Goal: Information Seeking & Learning: Learn about a topic

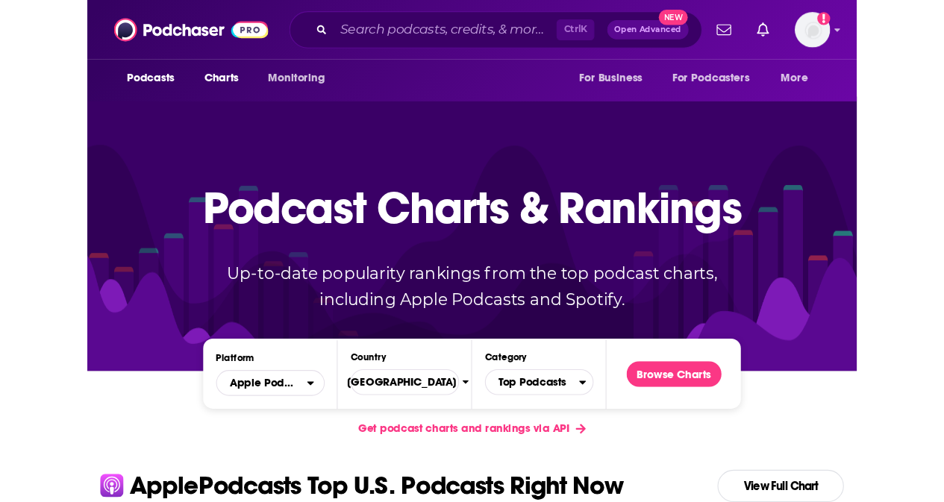
scroll to position [298, 0]
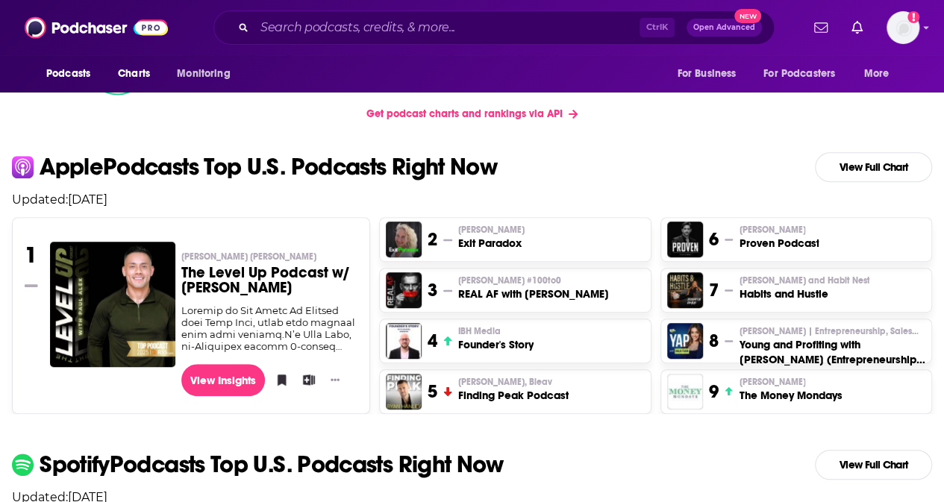
click at [712, 239] on h3 "Proven Podcast" at bounding box center [779, 243] width 80 height 15
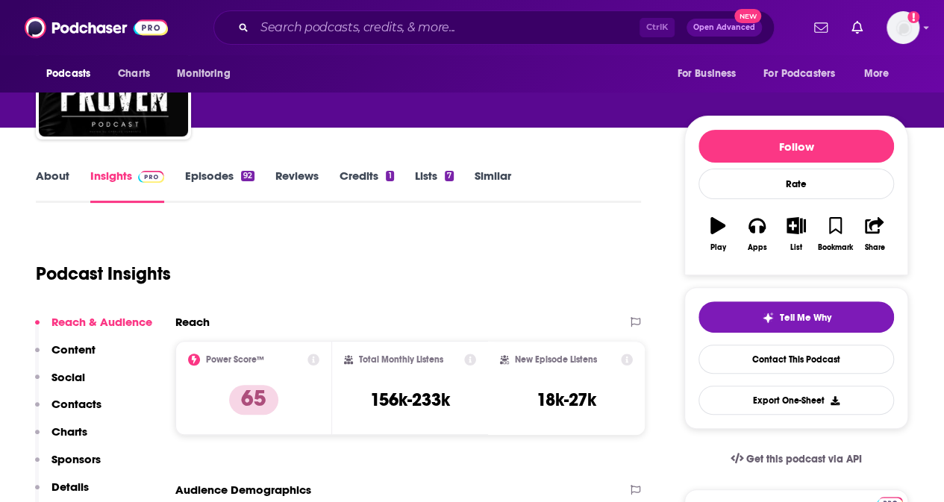
scroll to position [149, 0]
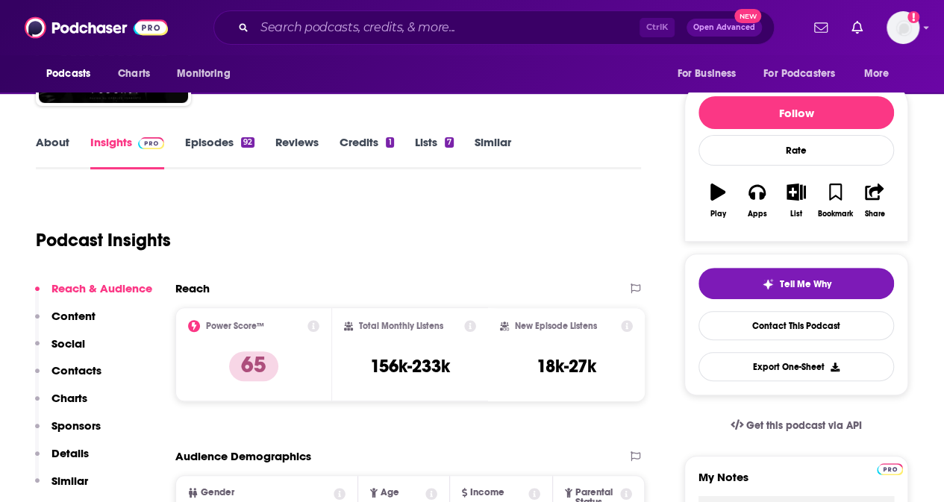
click at [60, 137] on link "About" at bounding box center [53, 152] width 34 height 34
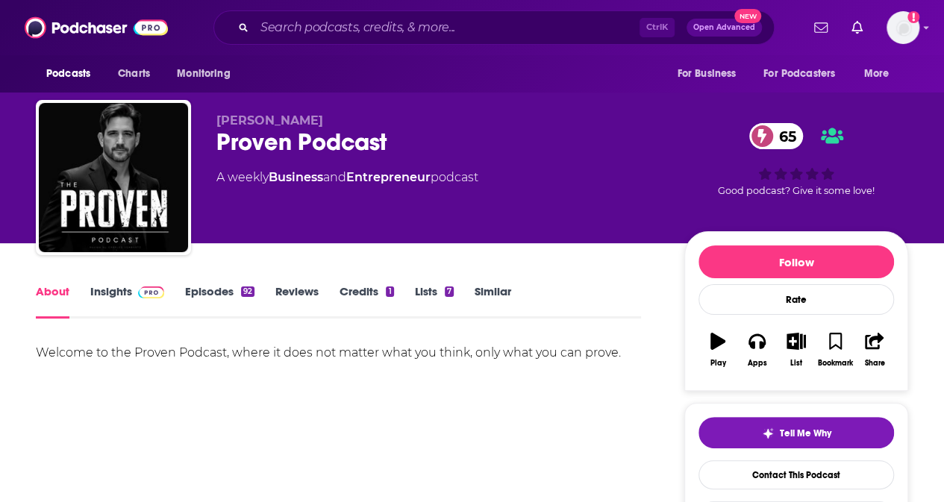
click at [213, 295] on link "Episodes 92" at bounding box center [219, 301] width 69 height 34
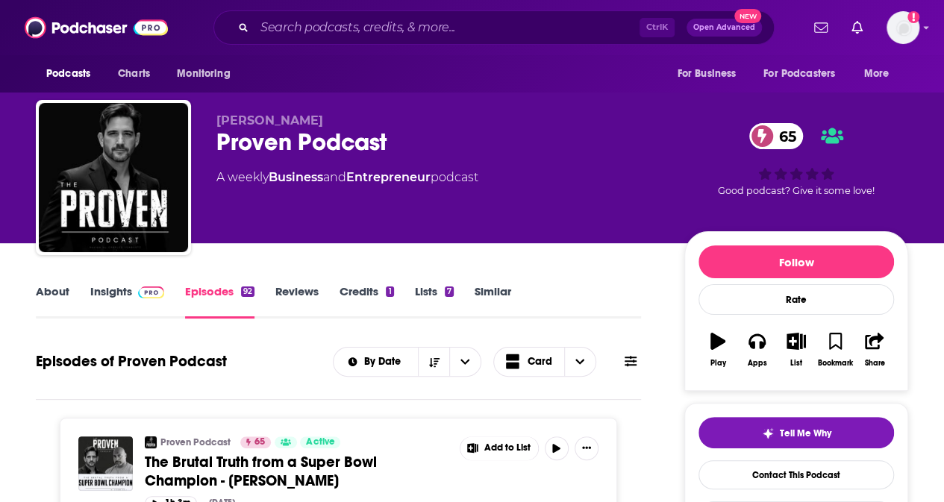
click at [99, 289] on link "Insights" at bounding box center [127, 301] width 74 height 34
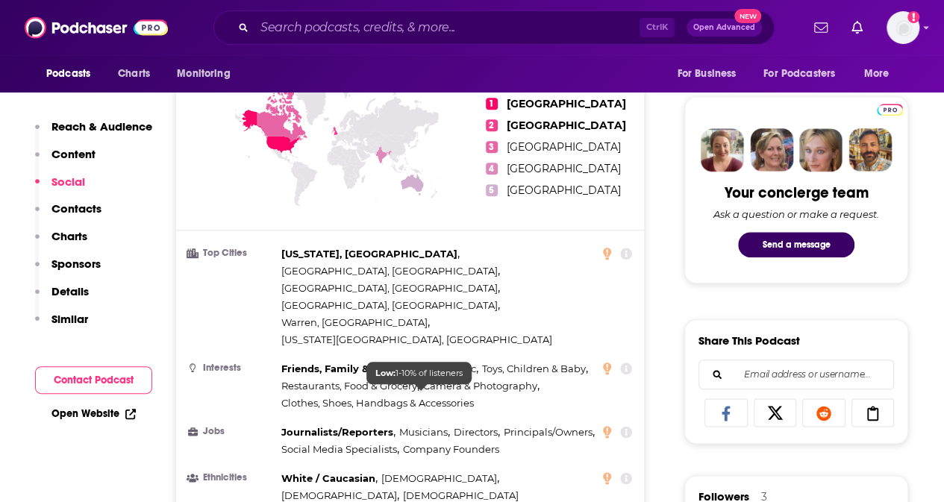
scroll to position [1119, 0]
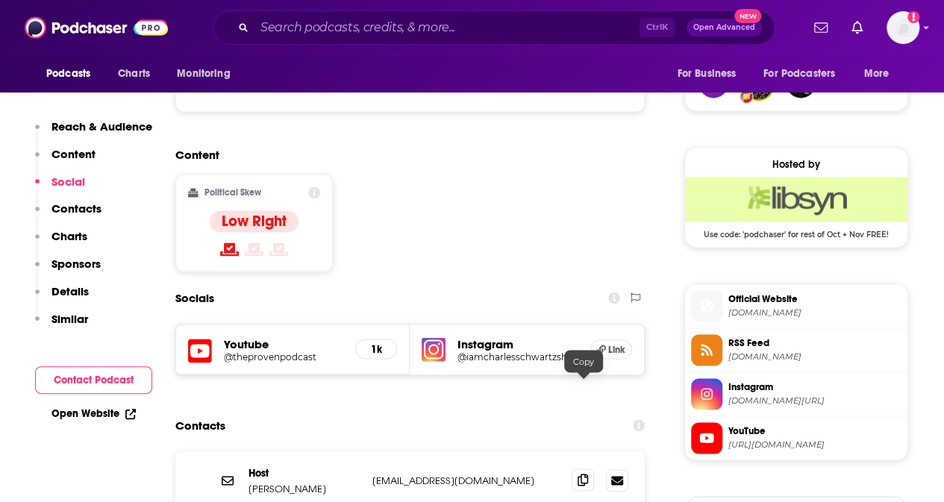
click at [583, 465] on icon at bounding box center [582, 480] width 10 height 12
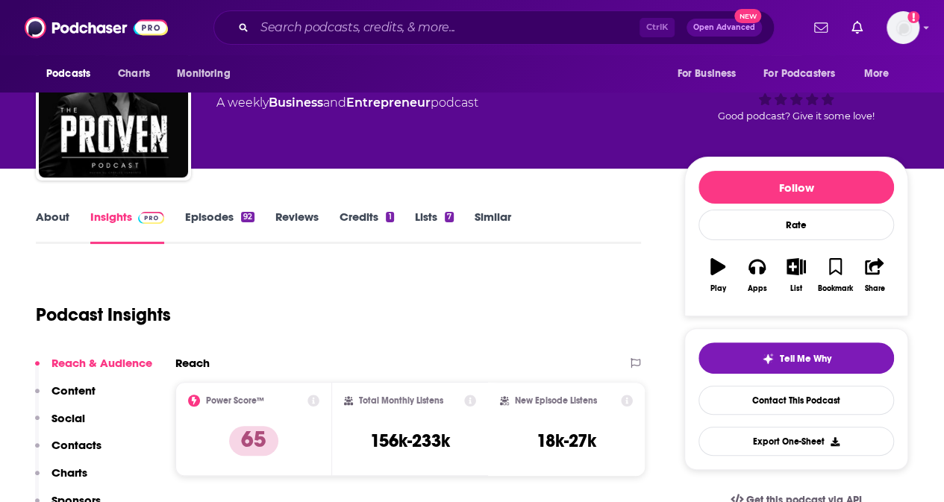
scroll to position [0, 0]
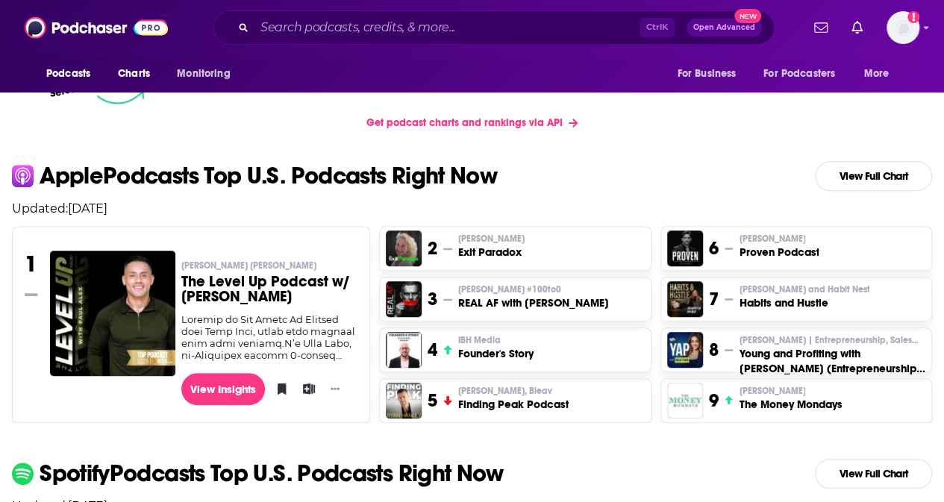
scroll to position [298, 0]
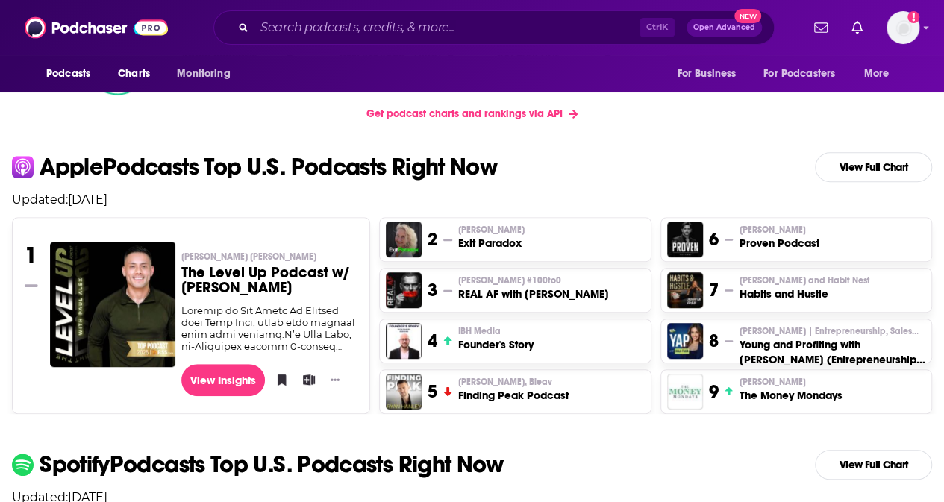
click at [535, 395] on h3 "Finding Peak Podcast" at bounding box center [513, 395] width 110 height 15
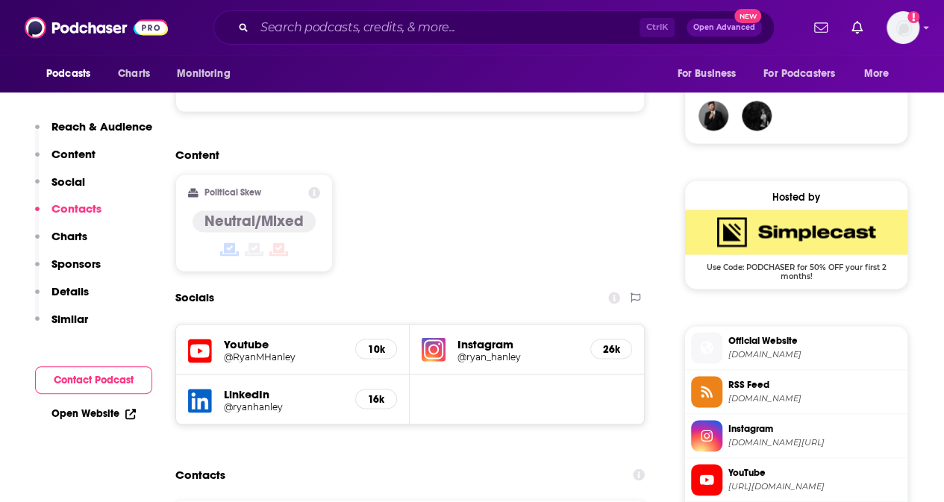
scroll to position [1194, 0]
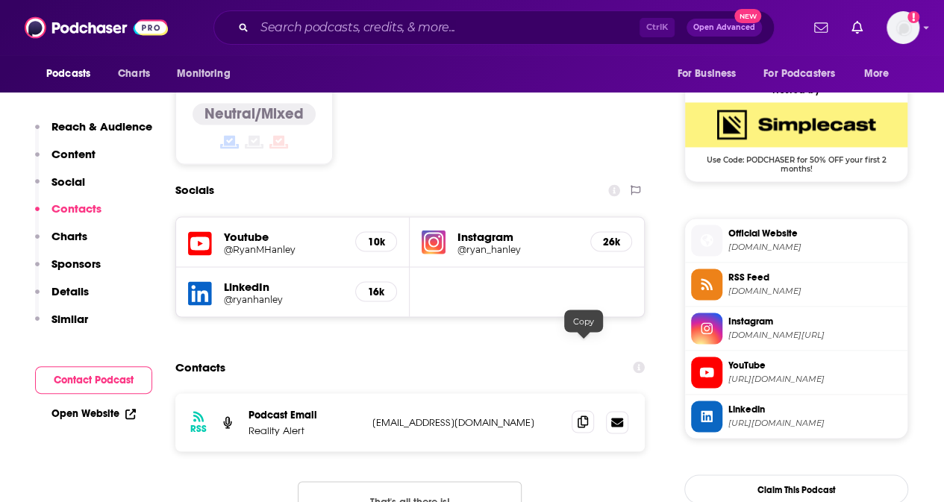
click at [586, 416] on icon at bounding box center [582, 422] width 10 height 12
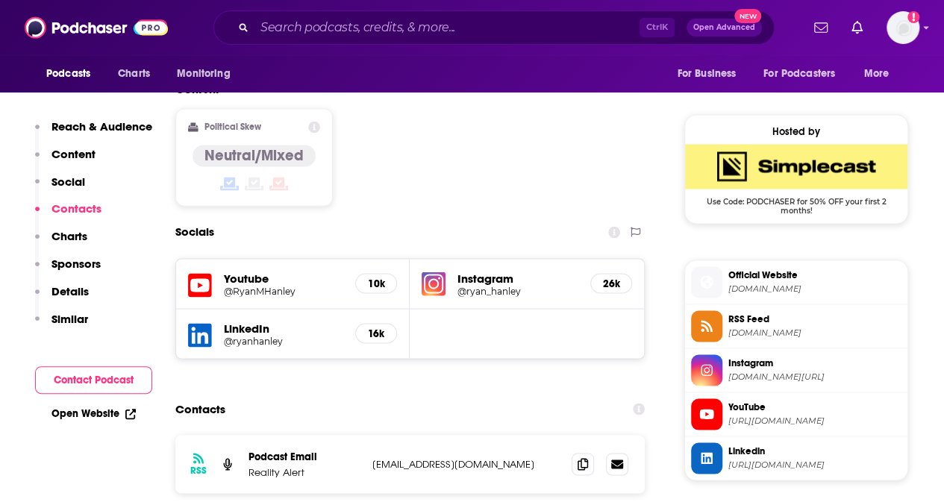
scroll to position [1119, 0]
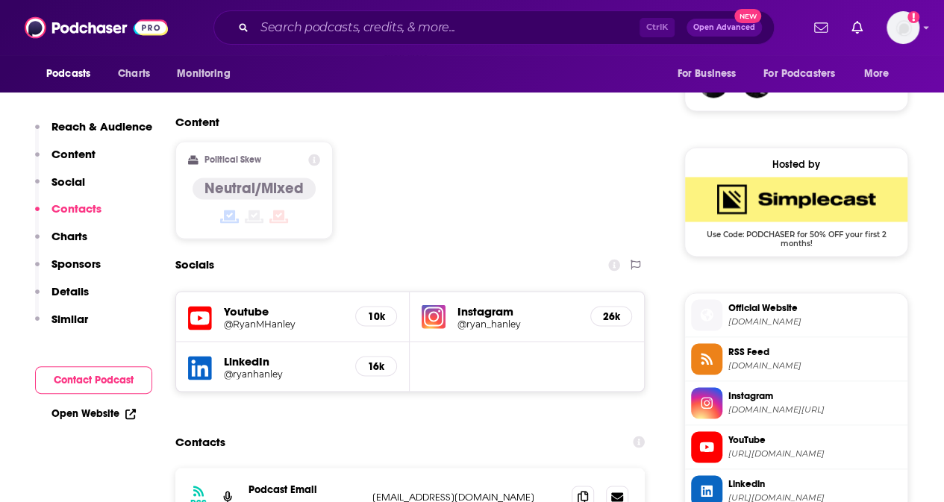
click at [243, 368] on h5 "@ryanhanley" at bounding box center [283, 373] width 119 height 11
click at [254, 318] on h5 "@RyanMHanley" at bounding box center [283, 323] width 119 height 11
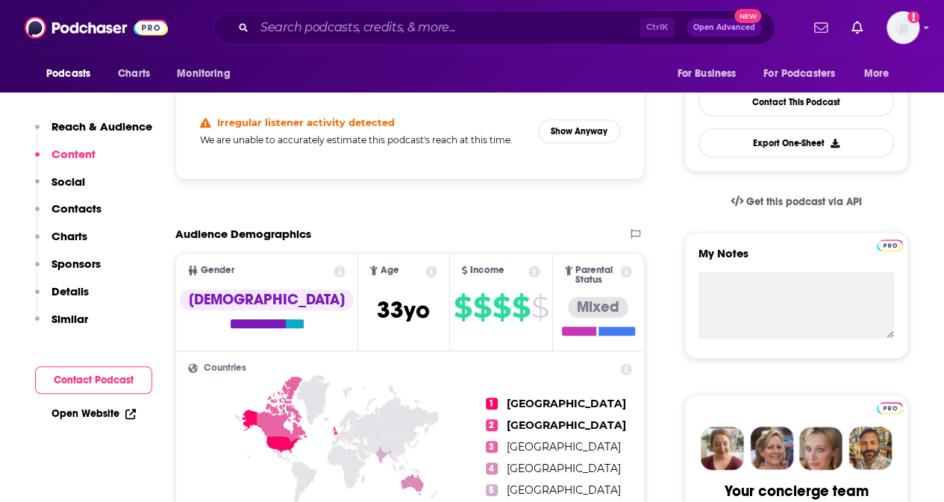
scroll to position [0, 0]
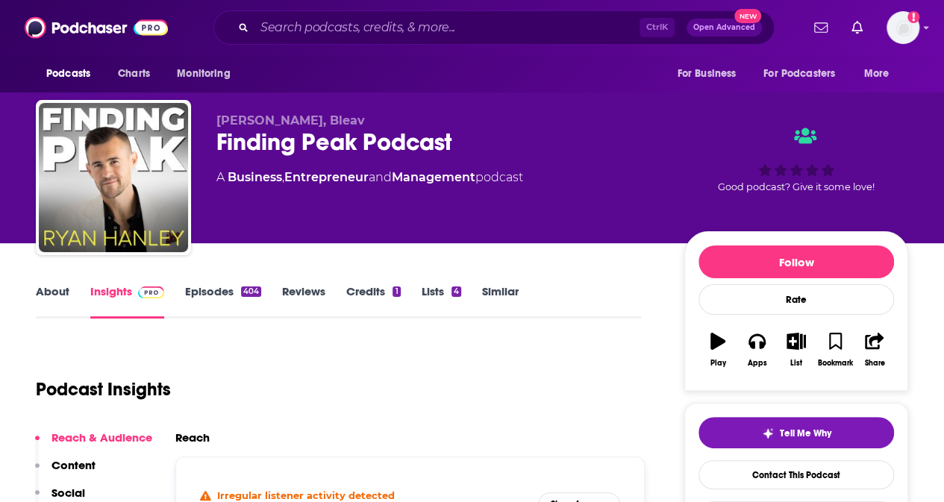
click at [195, 288] on link "Episodes 404" at bounding box center [223, 301] width 76 height 34
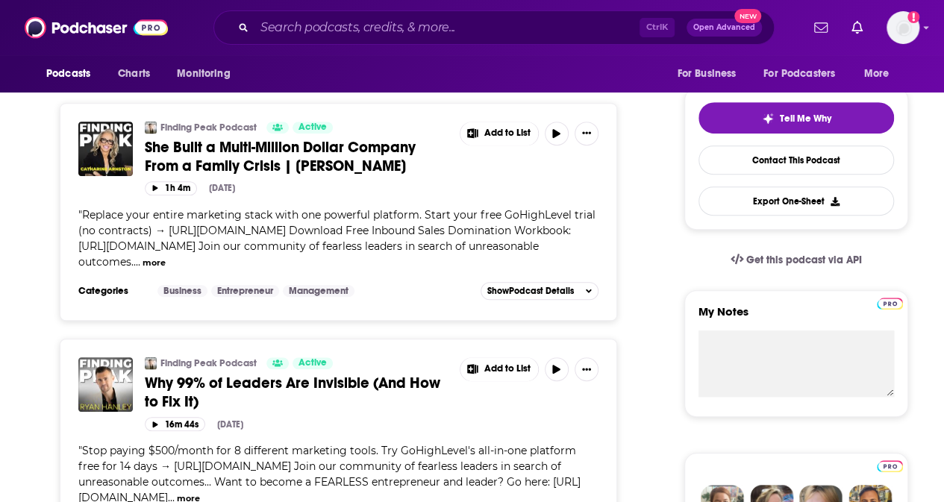
scroll to position [224, 0]
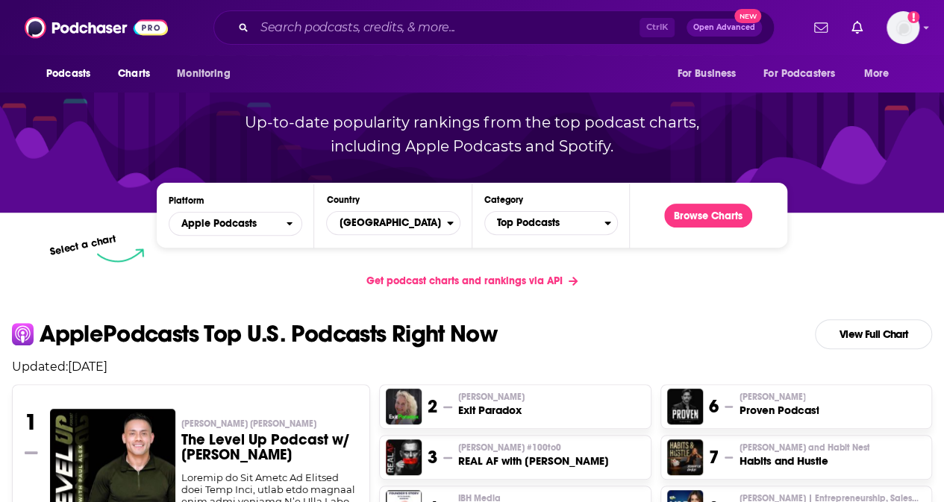
scroll to position [224, 0]
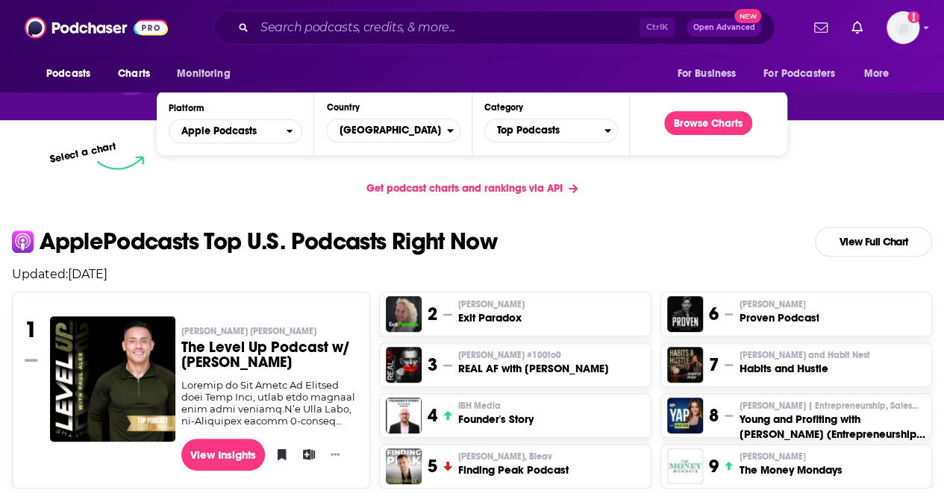
click at [573, 366] on h3 "REAL AF with [PERSON_NAME]" at bounding box center [533, 368] width 151 height 15
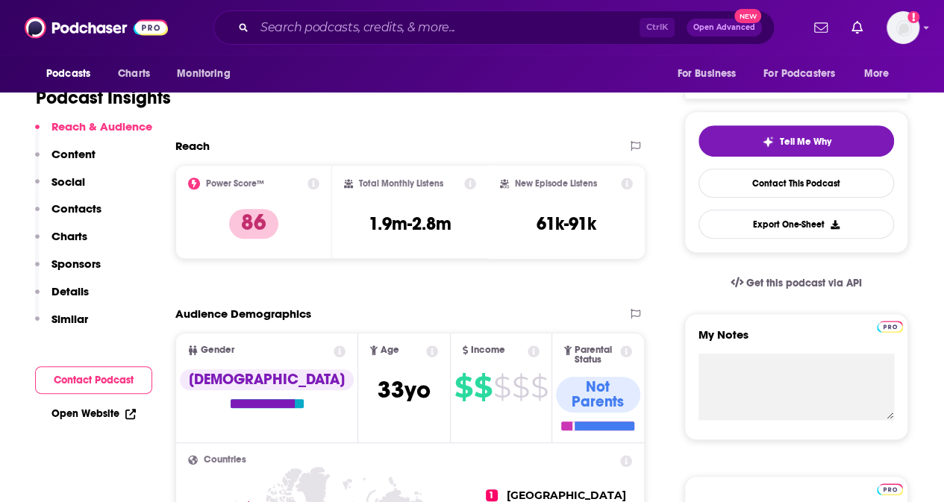
scroll to position [298, 0]
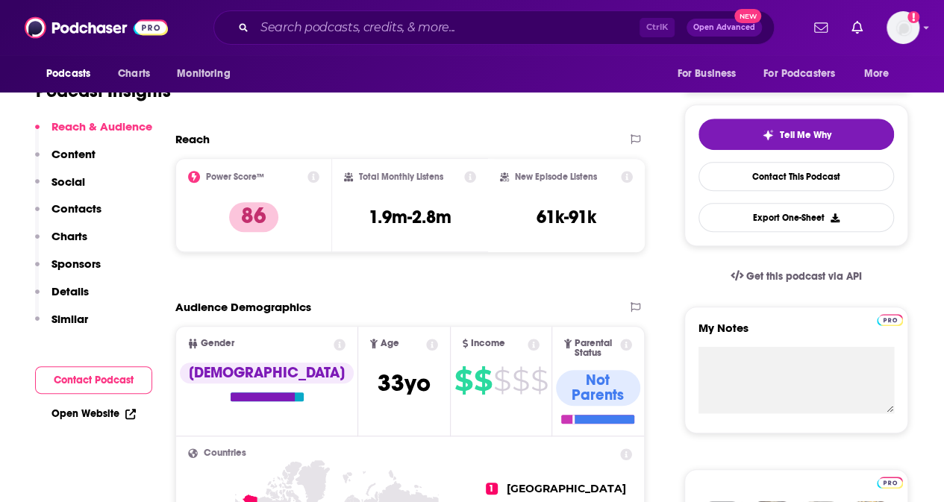
click at [82, 209] on p "Contacts" at bounding box center [76, 208] width 50 height 14
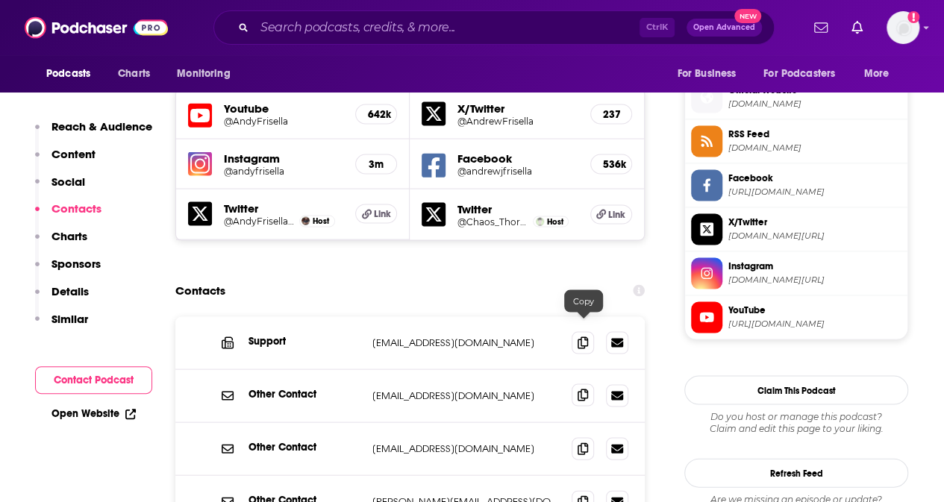
scroll to position [1477, 0]
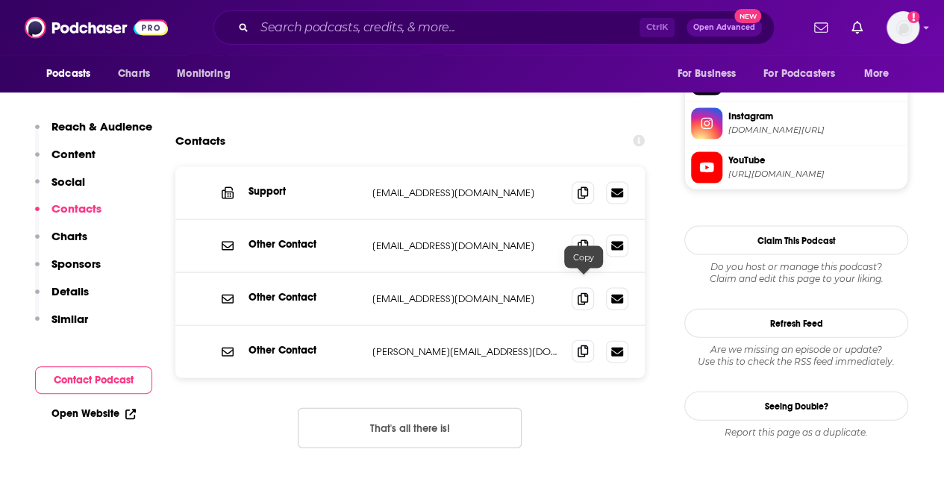
click at [586, 345] on icon at bounding box center [582, 351] width 10 height 12
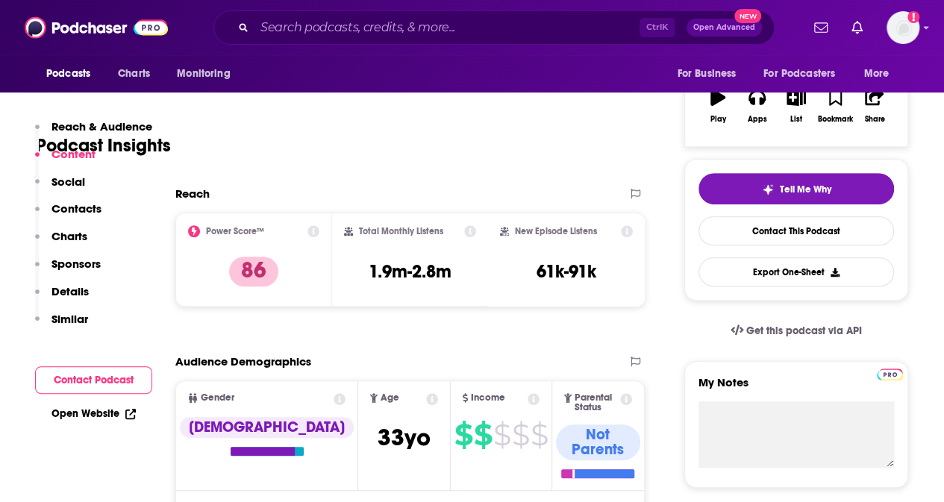
scroll to position [0, 0]
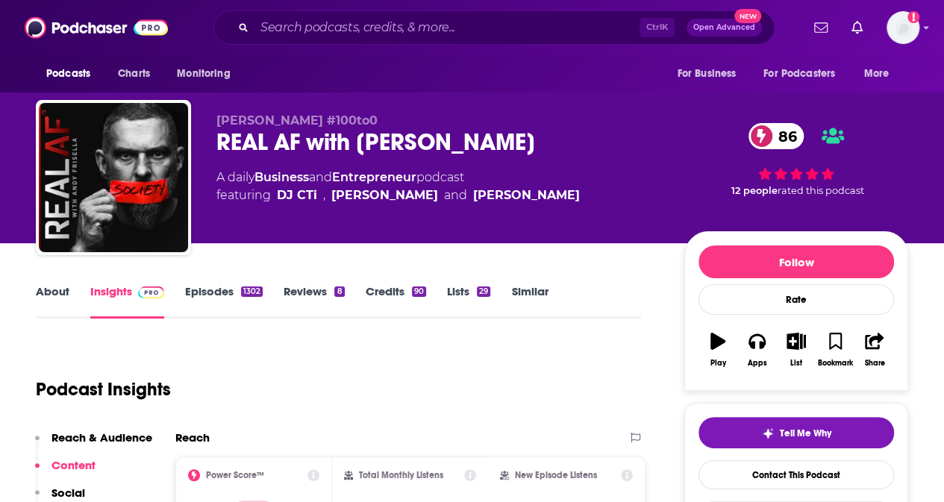
click at [198, 292] on link "Episodes 1302" at bounding box center [224, 301] width 78 height 34
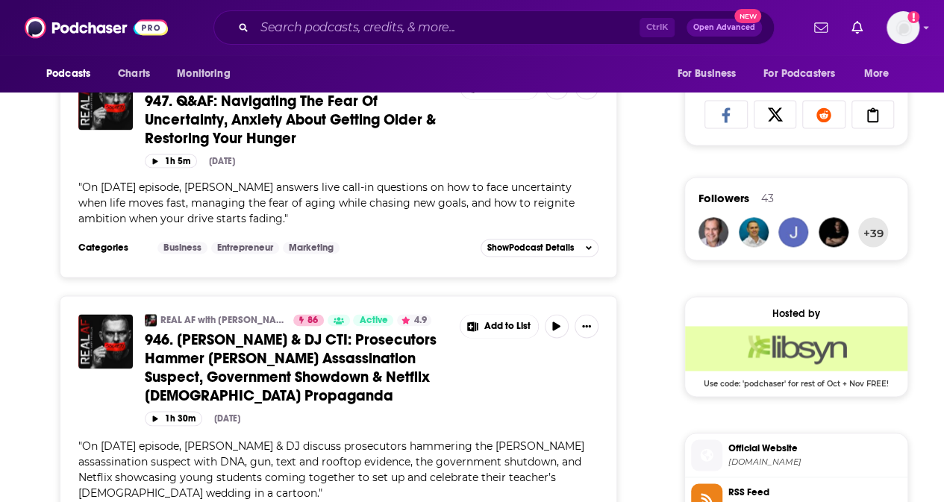
scroll to position [1268, 0]
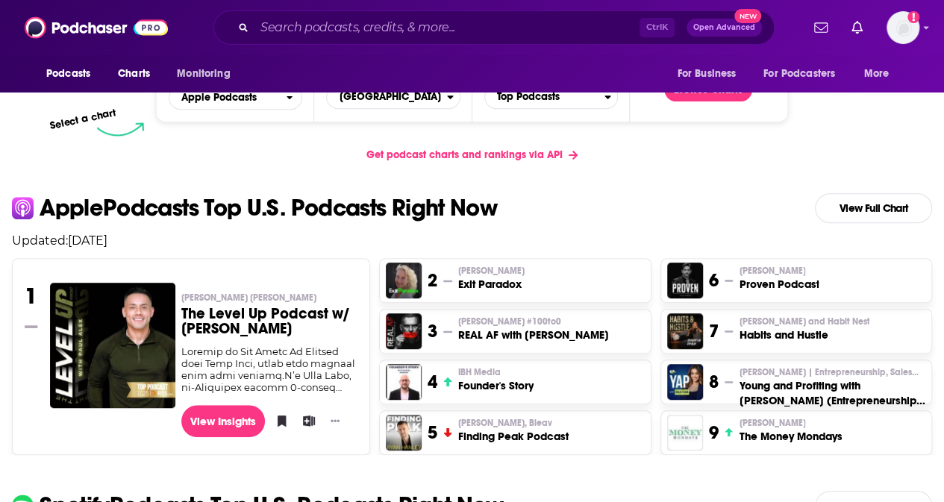
scroll to position [224, 0]
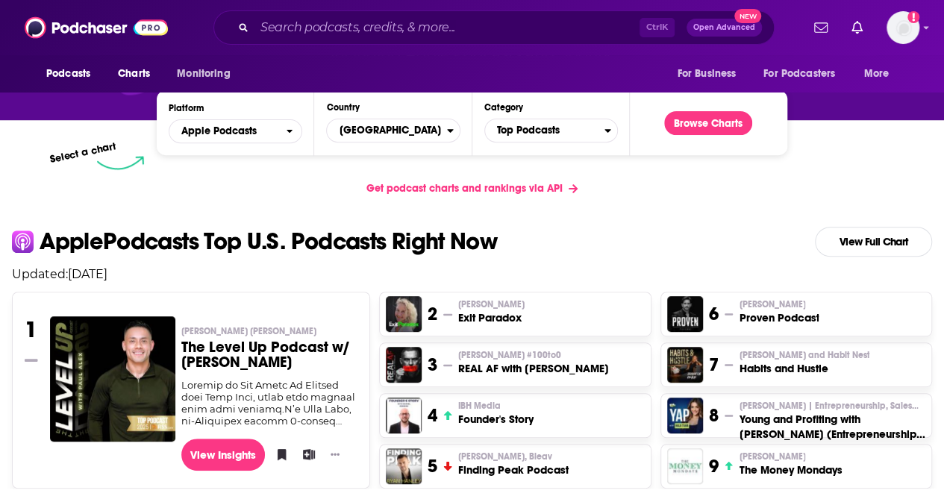
click at [217, 348] on h3 "The Level Up Podcast w/ [PERSON_NAME]" at bounding box center [269, 355] width 177 height 30
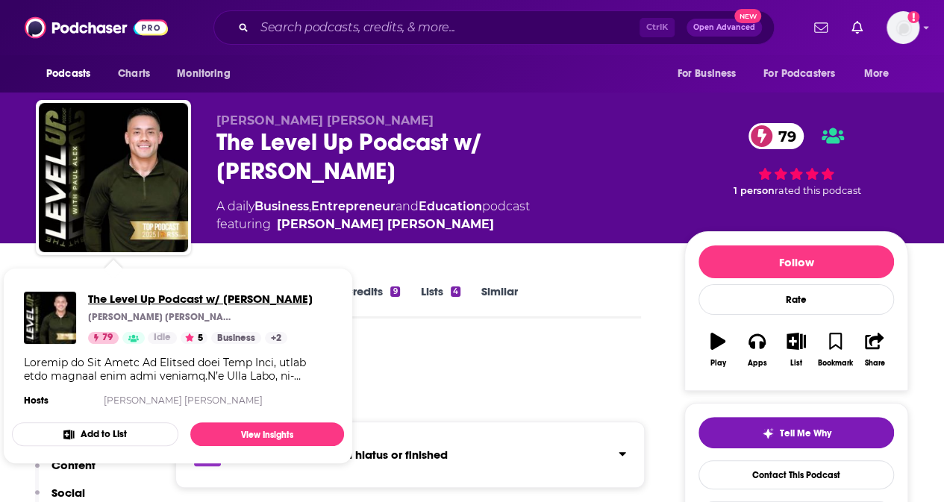
click at [179, 295] on span "The Level Up Podcast w/ [PERSON_NAME]" at bounding box center [200, 299] width 225 height 14
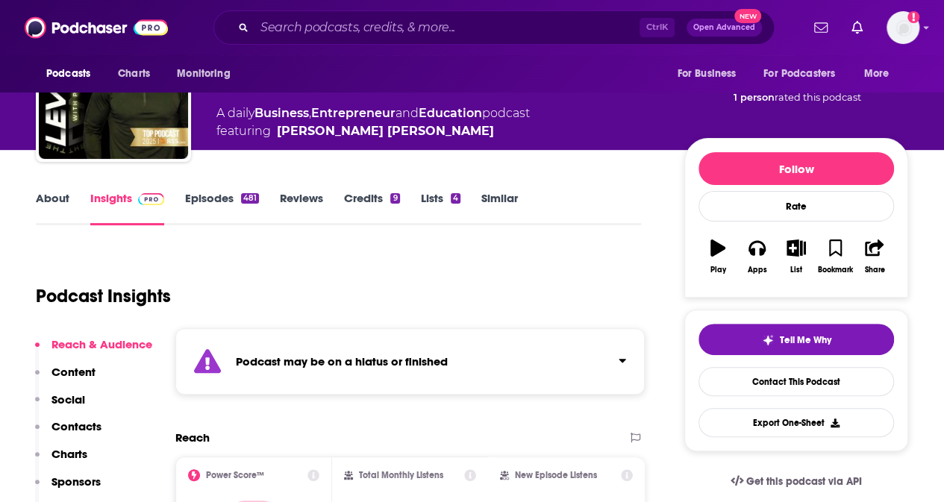
scroll to position [75, 0]
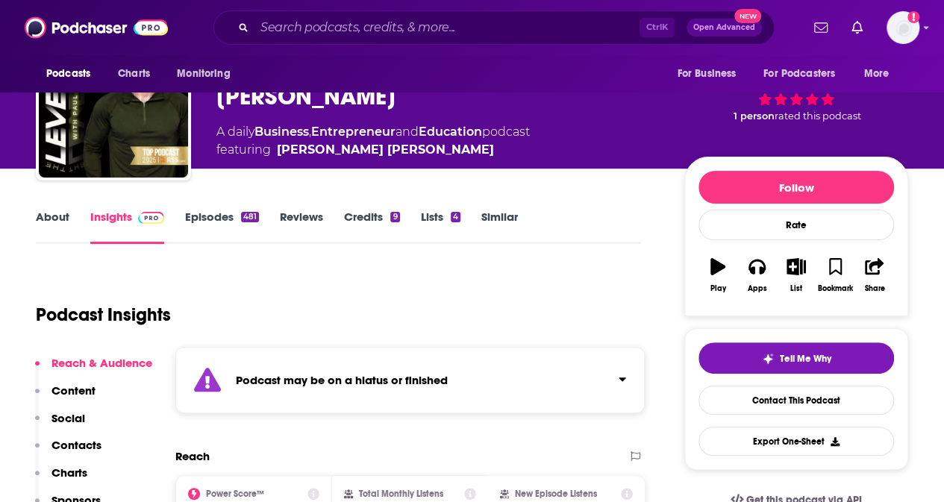
click at [195, 219] on link "Episodes 481" at bounding box center [222, 227] width 74 height 34
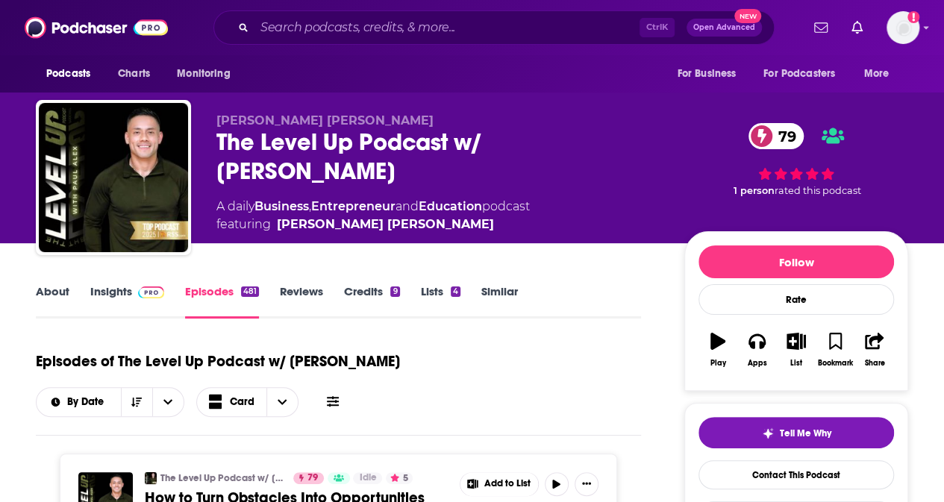
click at [130, 295] on link "Insights" at bounding box center [127, 301] width 74 height 34
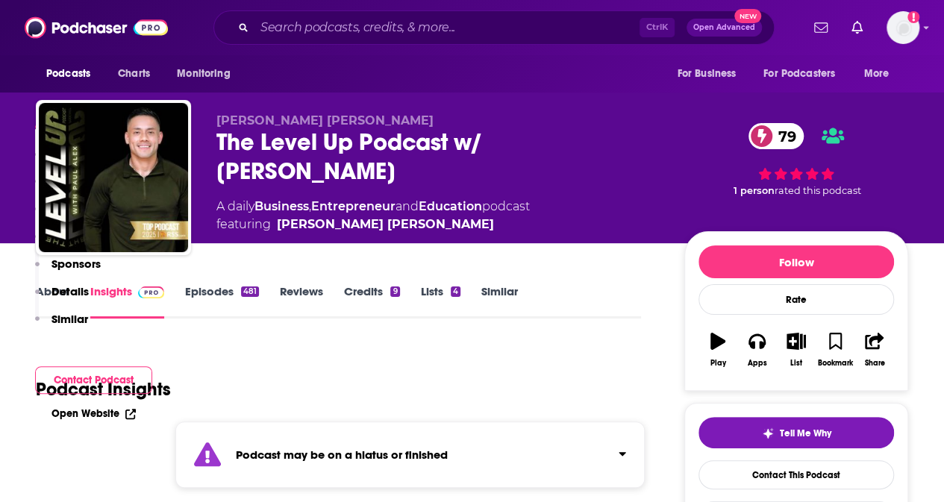
scroll to position [298, 0]
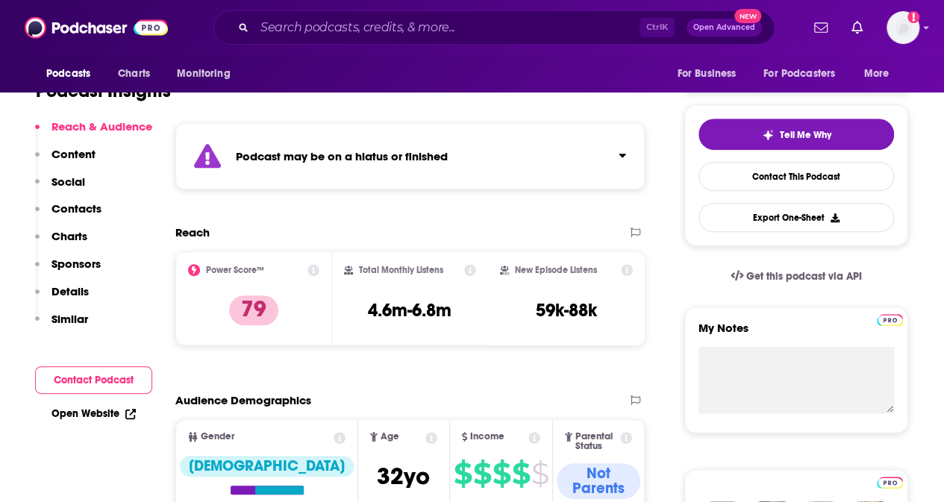
click at [87, 204] on p "Contacts" at bounding box center [76, 208] width 50 height 14
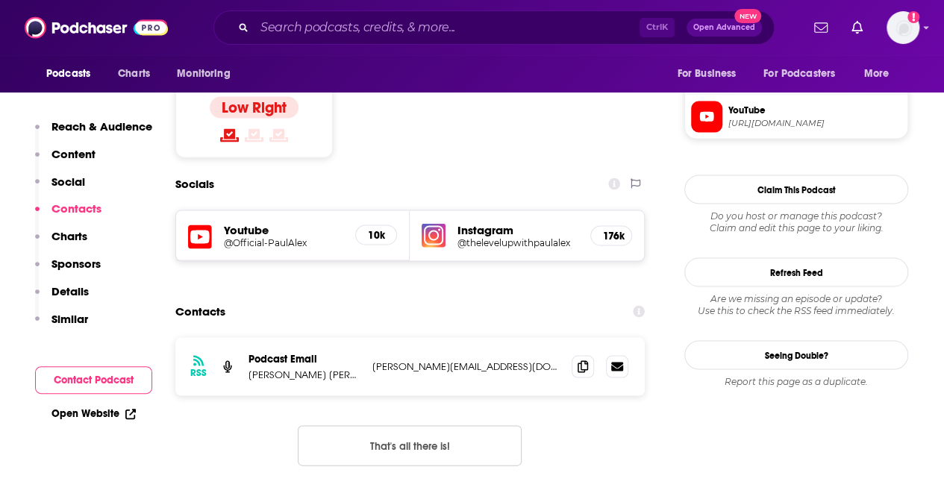
scroll to position [1305, 0]
click at [581, 359] on icon at bounding box center [582, 365] width 10 height 12
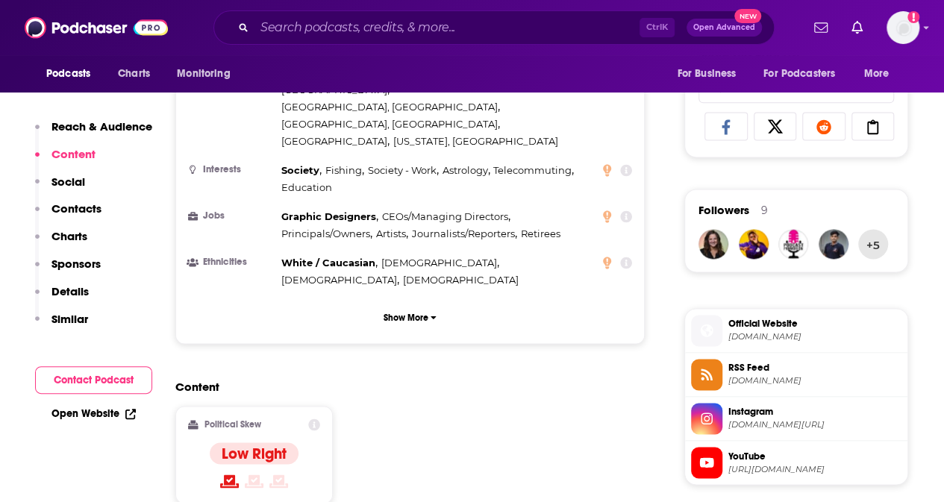
scroll to position [1006, 0]
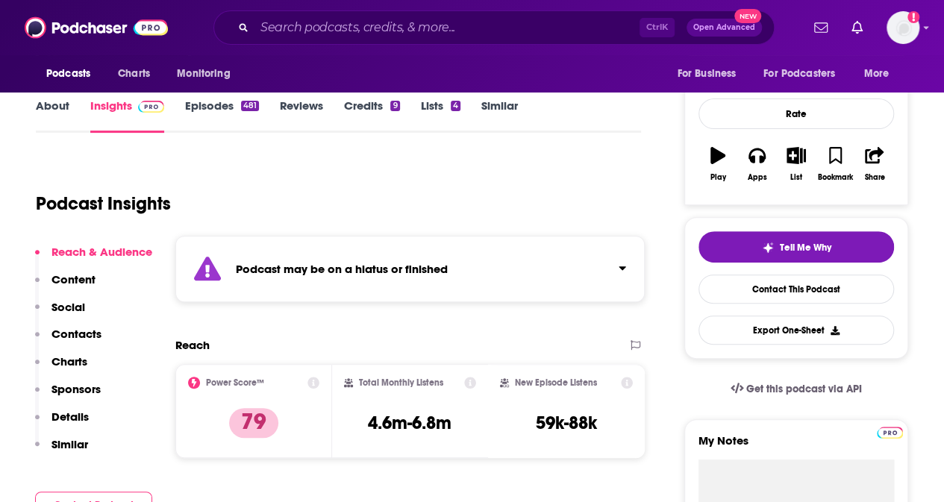
scroll to position [0, 0]
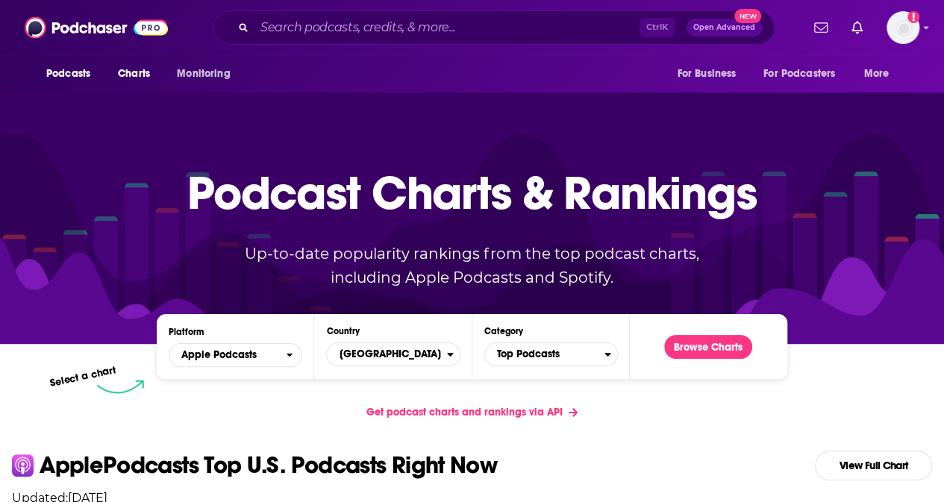
scroll to position [298, 0]
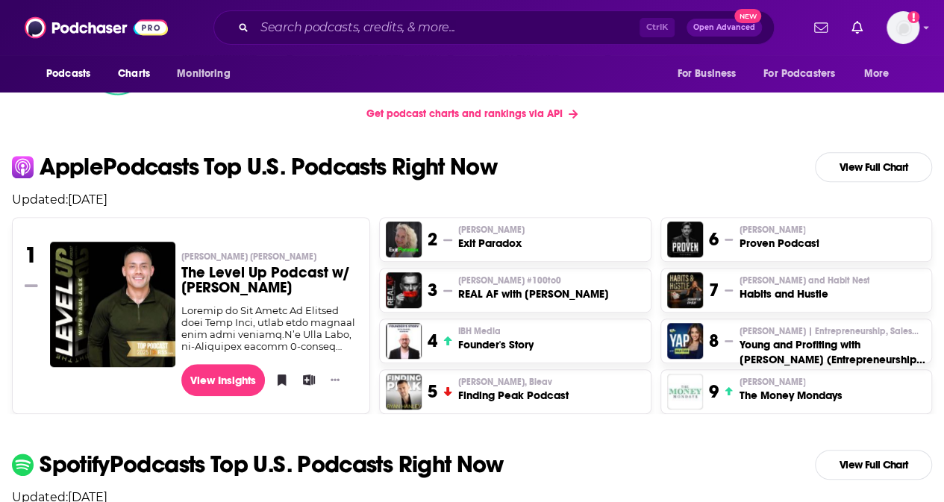
click at [483, 343] on h3 "Founder's Story" at bounding box center [495, 344] width 75 height 15
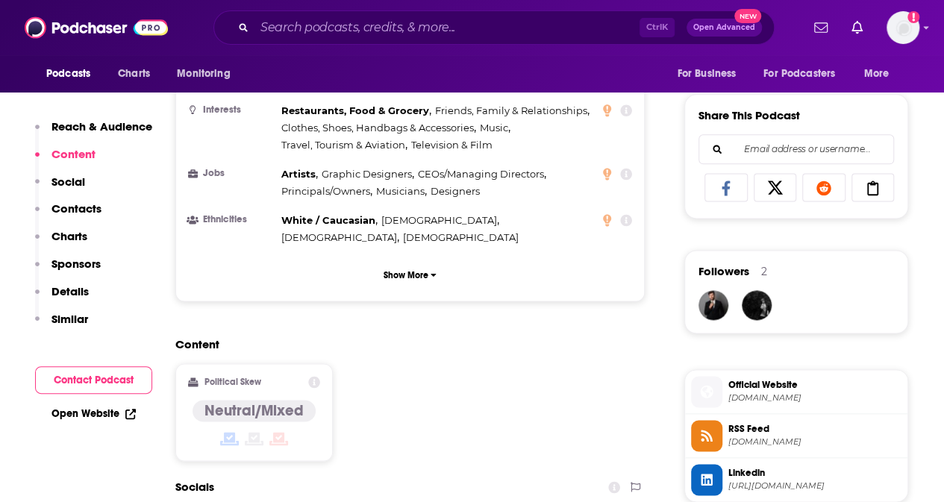
scroll to position [895, 0]
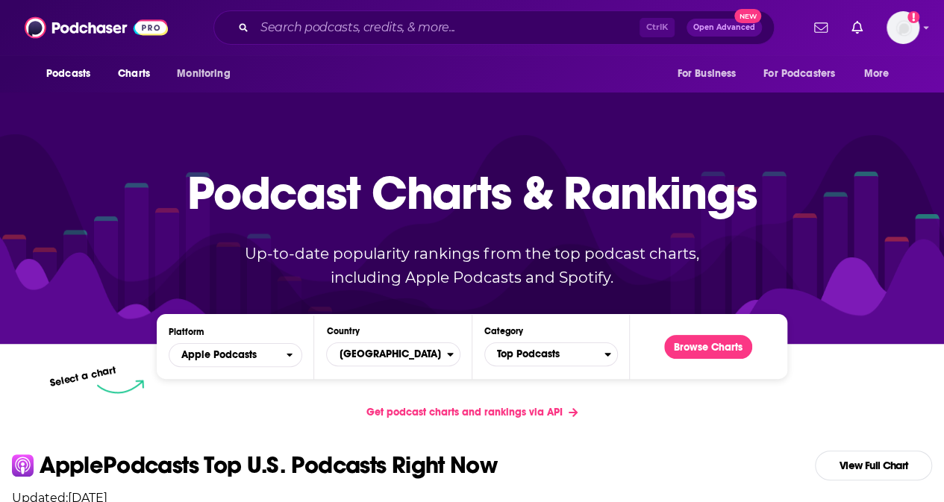
scroll to position [298, 0]
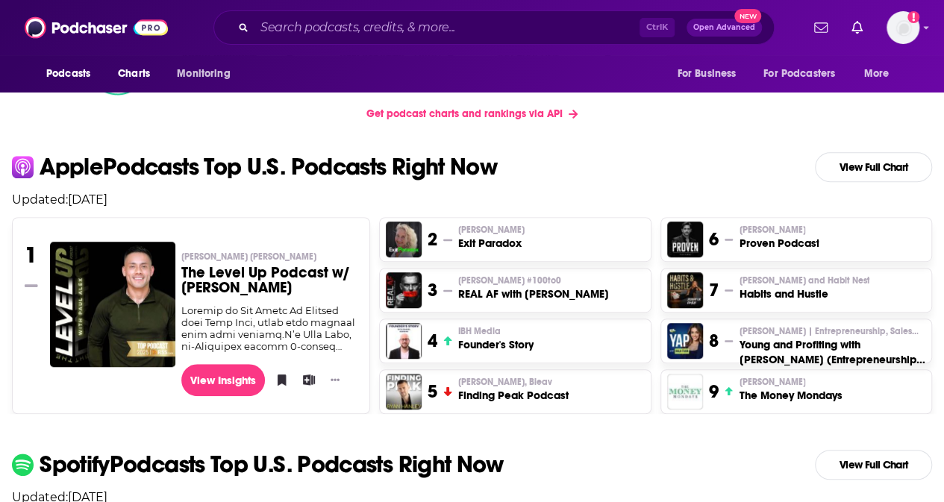
click at [712, 396] on h3 "The Money Mondays" at bounding box center [790, 395] width 103 height 15
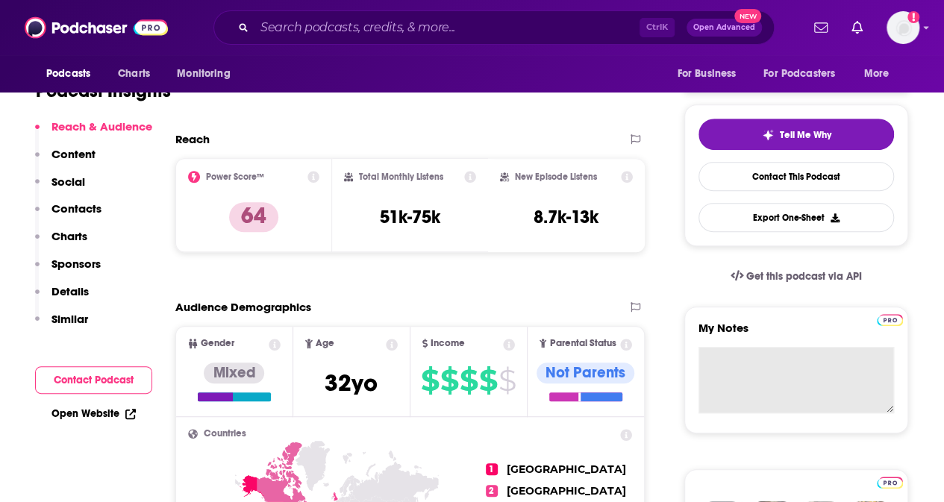
scroll to position [75, 0]
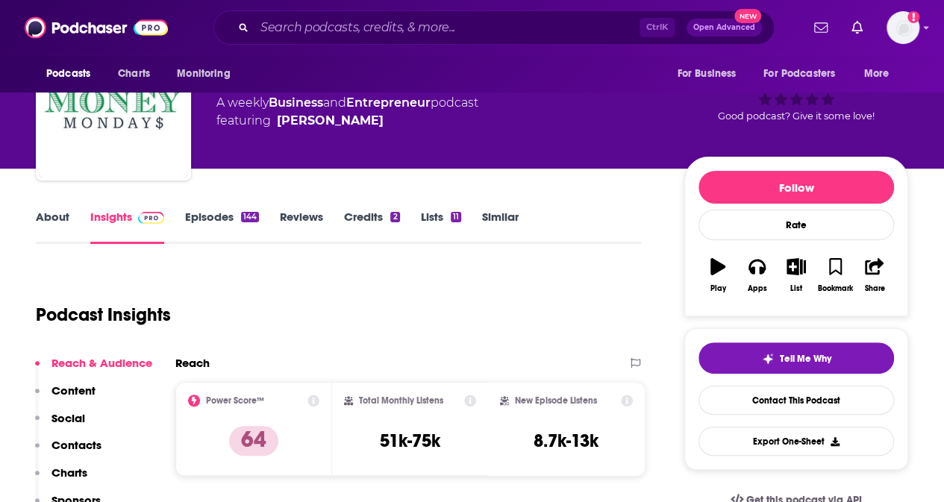
click at [215, 216] on link "Episodes 144" at bounding box center [222, 227] width 74 height 34
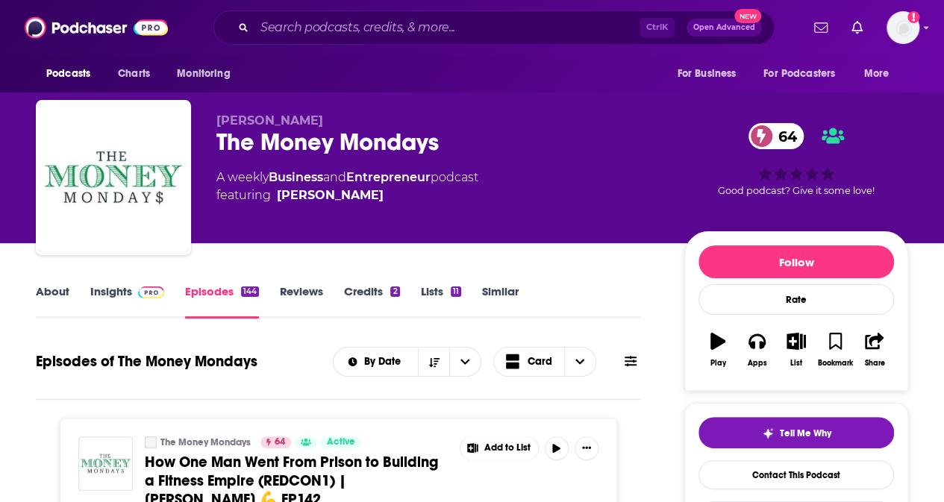
scroll to position [149, 0]
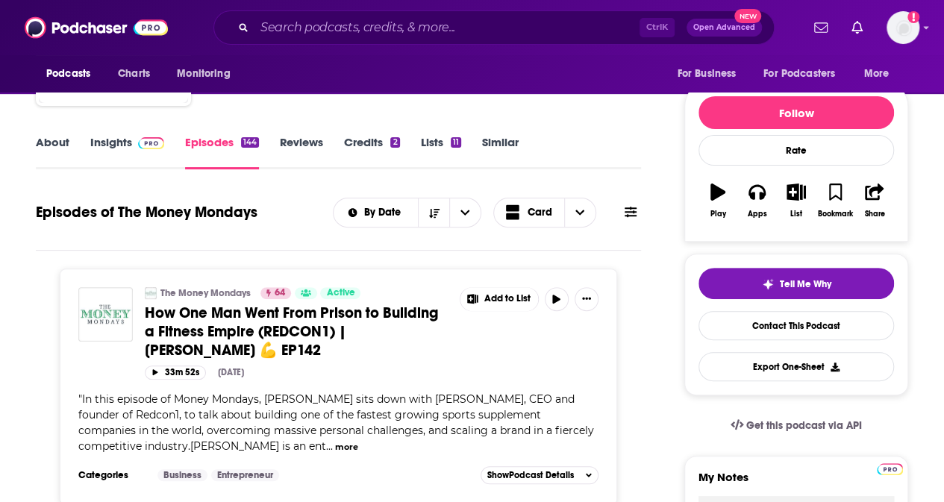
click at [107, 136] on link "Insights" at bounding box center [127, 152] width 74 height 34
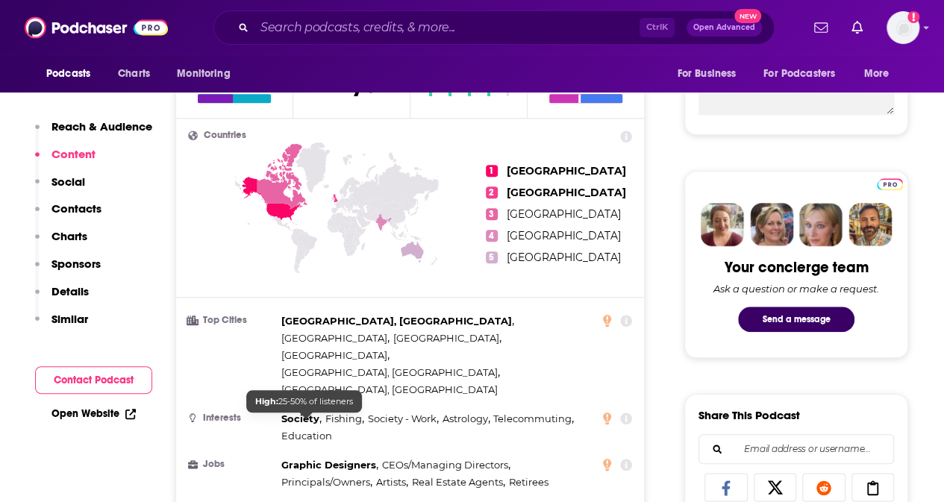
scroll to position [970, 0]
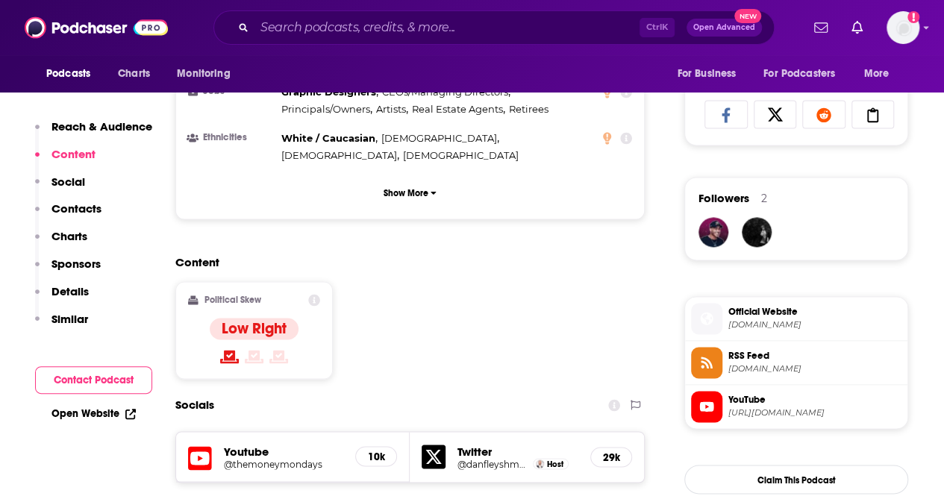
click at [78, 207] on p "Contacts" at bounding box center [76, 208] width 50 height 14
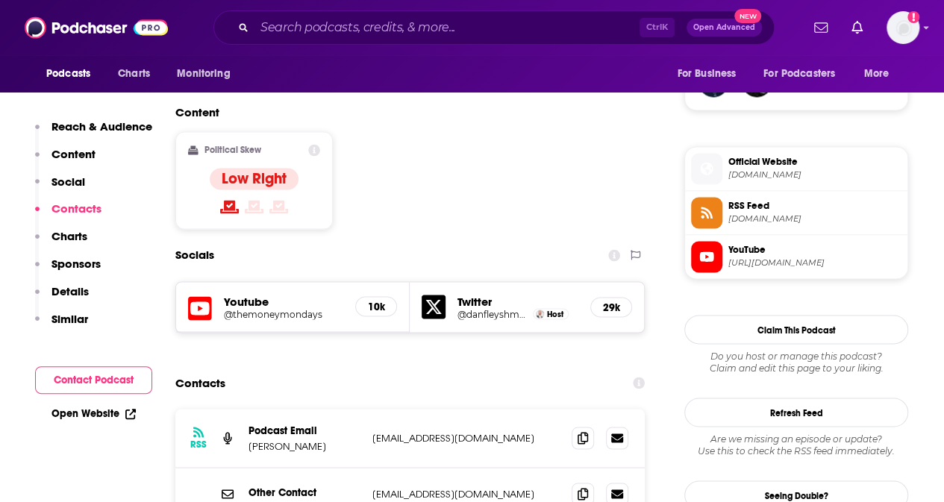
scroll to position [1214, 0]
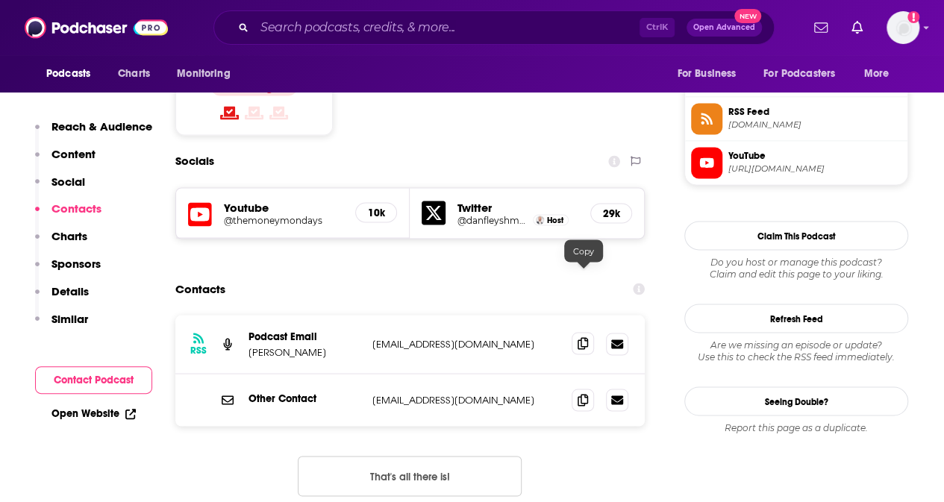
click at [583, 337] on icon at bounding box center [582, 343] width 10 height 12
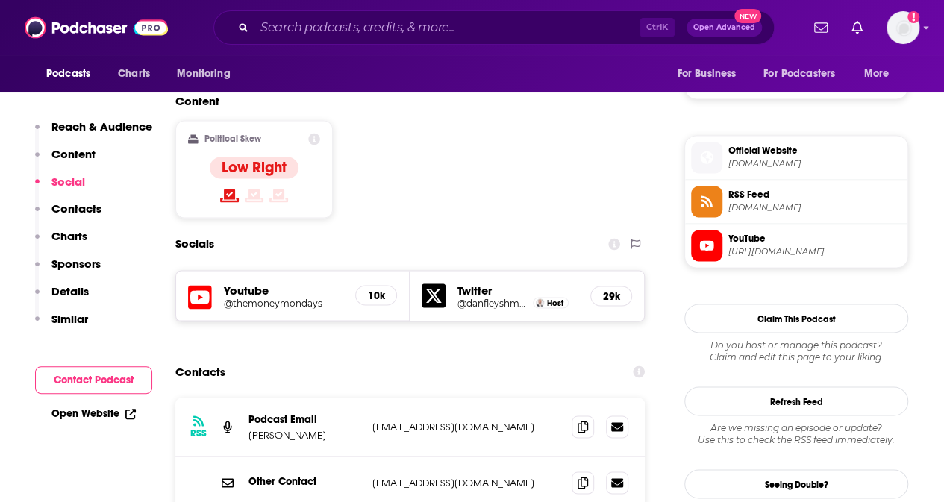
scroll to position [1139, 0]
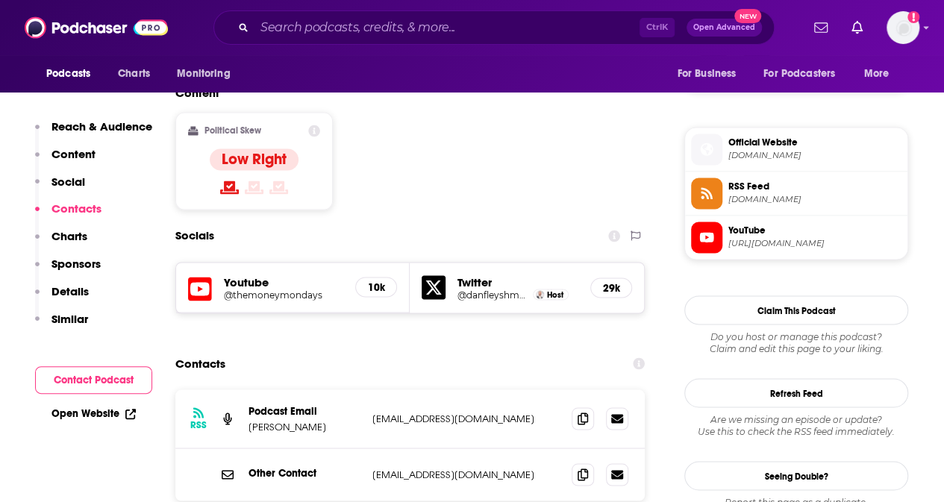
click at [294, 289] on h5 "@themoneymondays" at bounding box center [283, 294] width 119 height 11
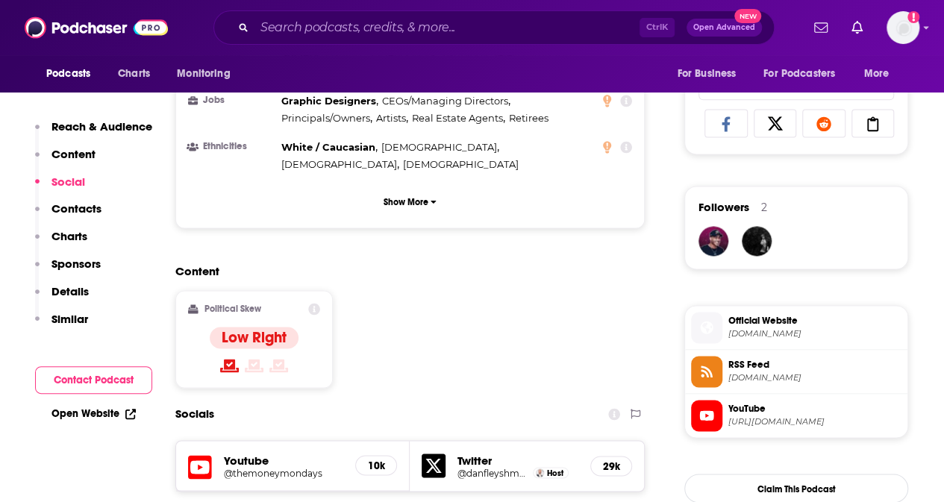
scroll to position [0, 0]
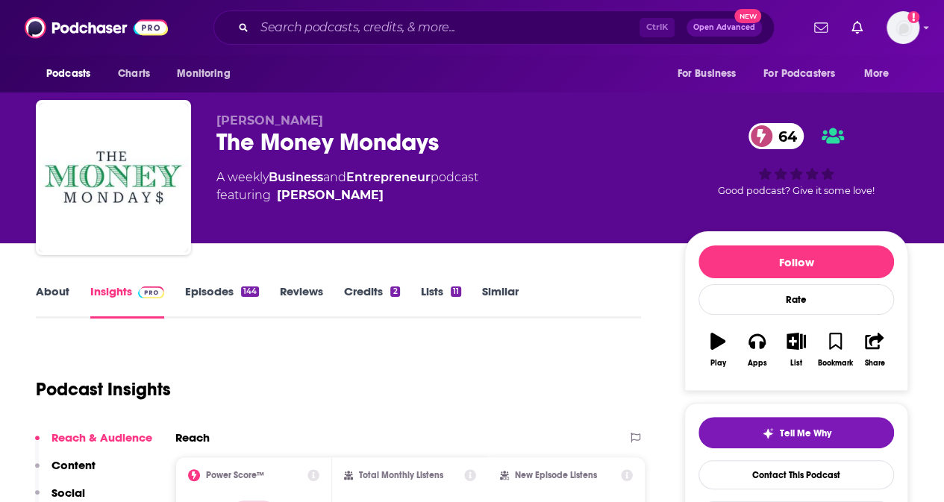
click at [45, 290] on link "About" at bounding box center [53, 301] width 34 height 34
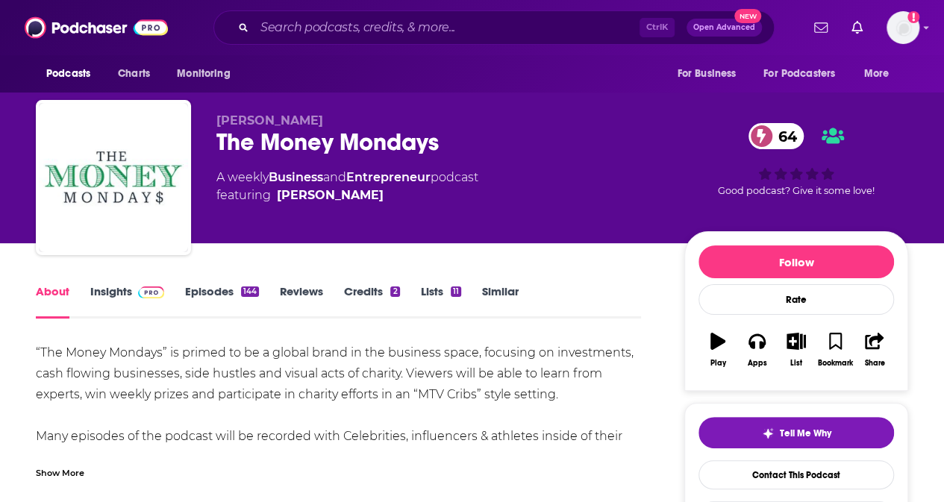
click at [208, 293] on link "Episodes 144" at bounding box center [222, 301] width 74 height 34
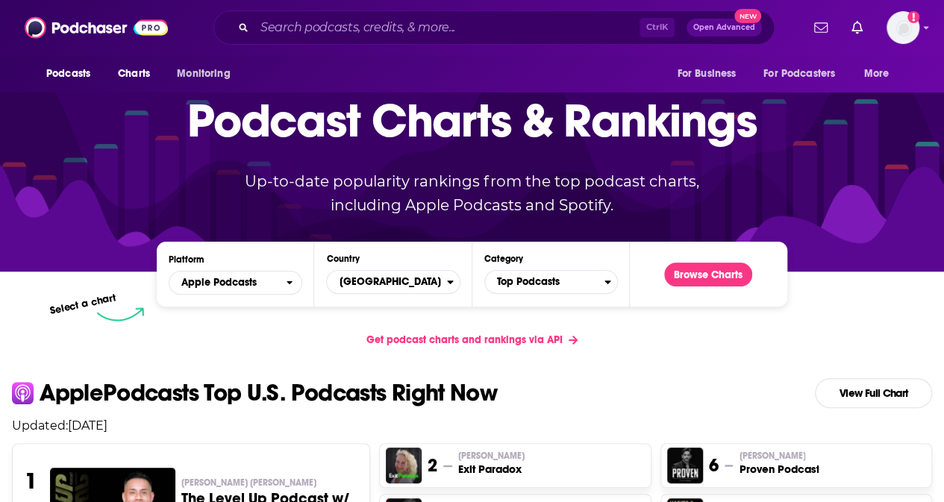
scroll to position [224, 0]
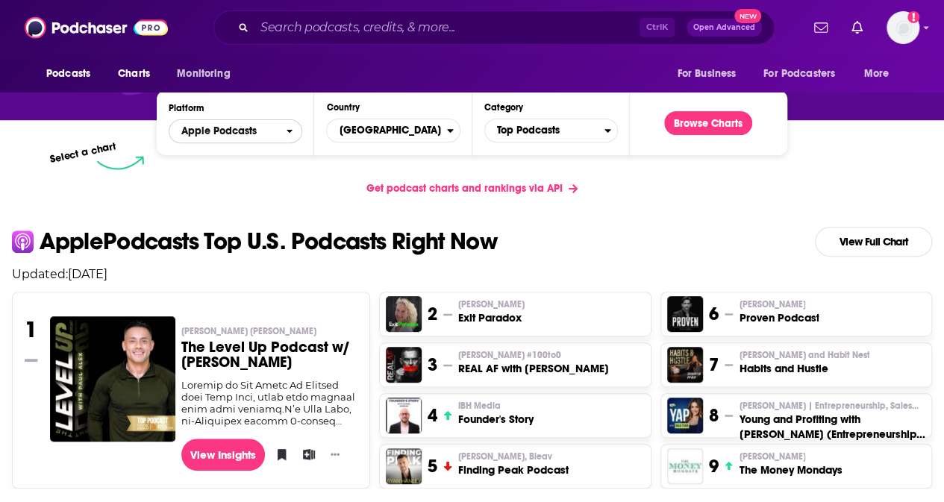
click at [290, 127] on icon "open menu" at bounding box center [289, 131] width 7 height 10
click at [241, 169] on div "Spotify" at bounding box center [236, 177] width 122 height 18
click at [605, 128] on icon "Categories" at bounding box center [607, 130] width 7 height 10
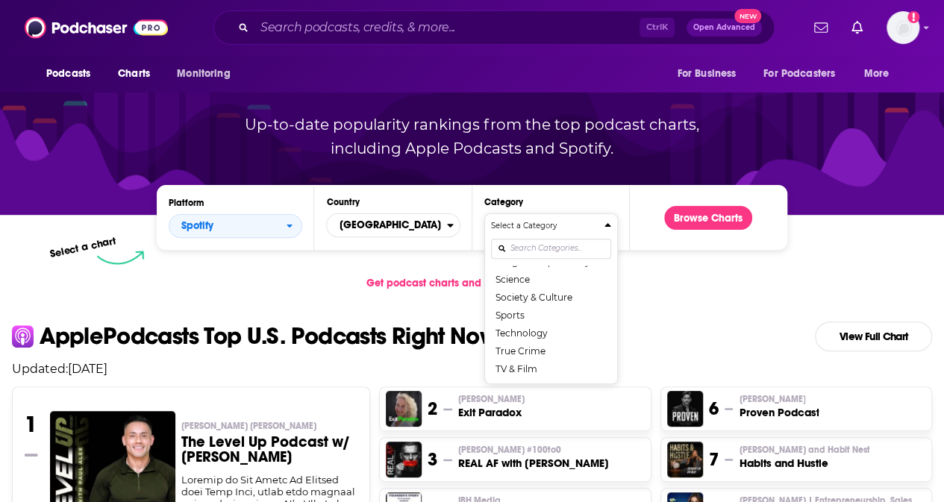
scroll to position [0, 0]
click at [539, 310] on button "Business" at bounding box center [551, 310] width 120 height 18
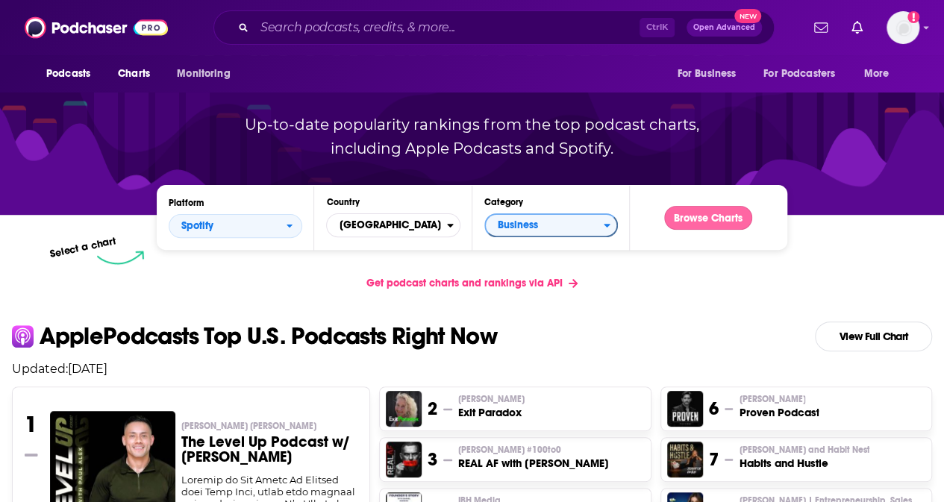
click at [703, 221] on button "Browse Charts" at bounding box center [708, 218] width 88 height 24
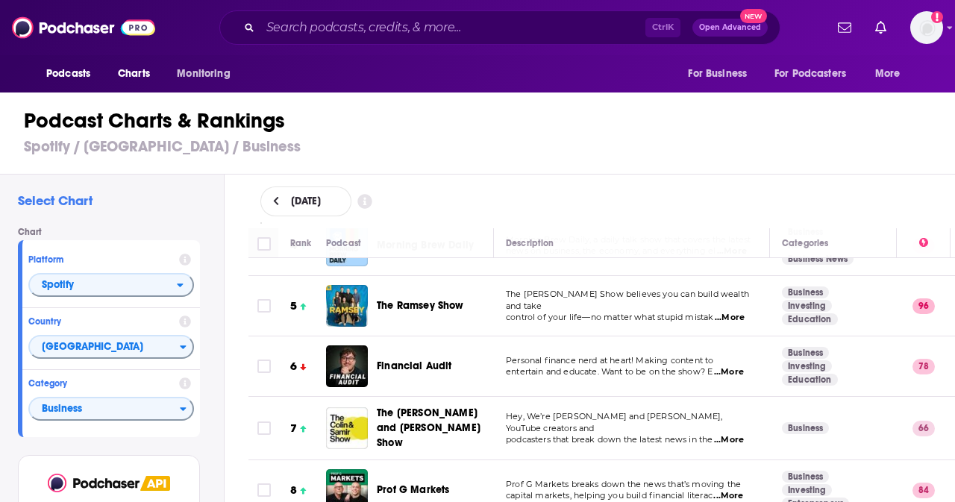
scroll to position [298, 0]
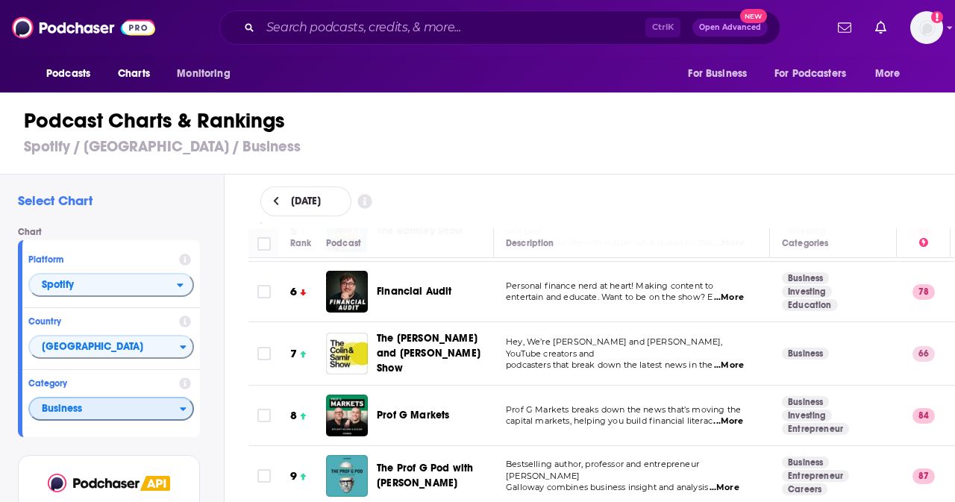
click at [179, 411] on span "Business" at bounding box center [105, 409] width 150 height 25
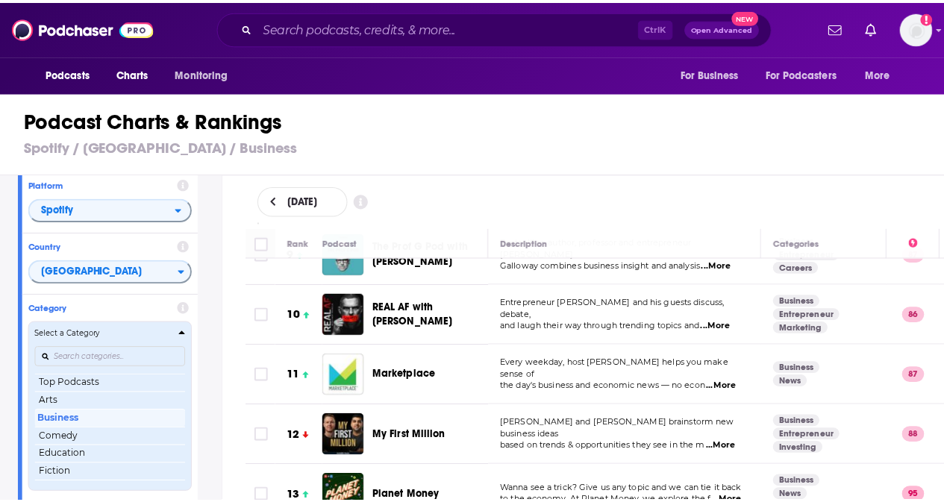
scroll to position [522, 0]
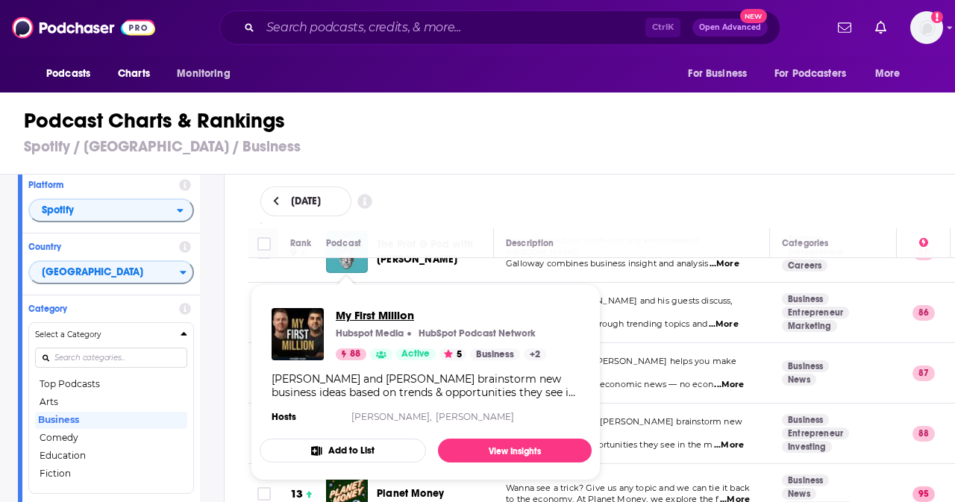
click at [380, 316] on span "My First Million" at bounding box center [441, 315] width 210 height 14
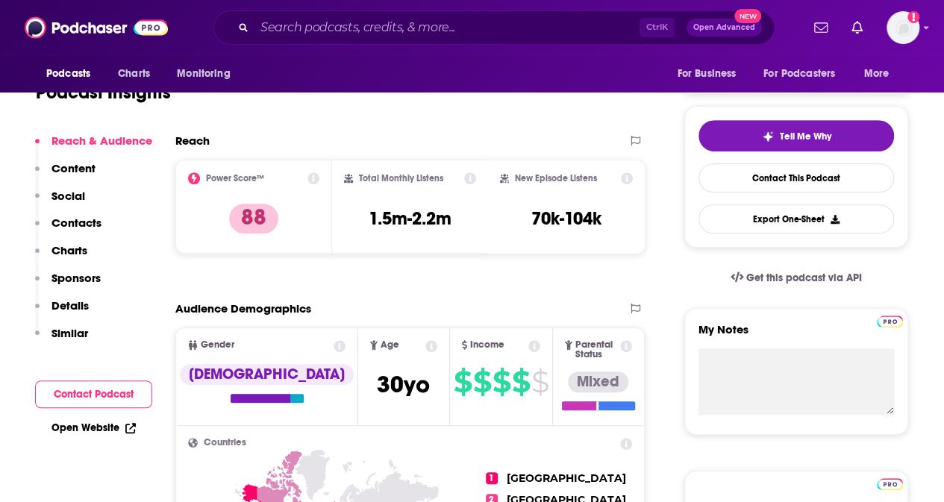
scroll to position [298, 0]
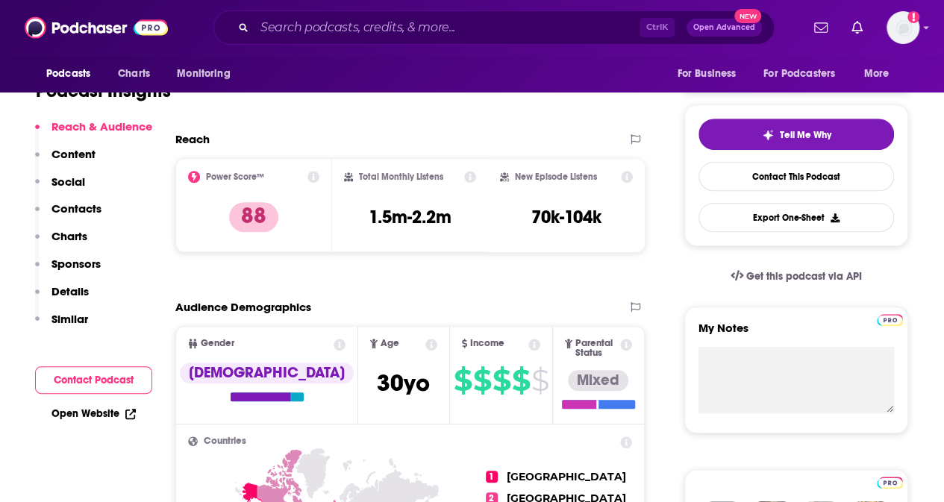
click at [90, 213] on p "Contacts" at bounding box center [76, 208] width 50 height 14
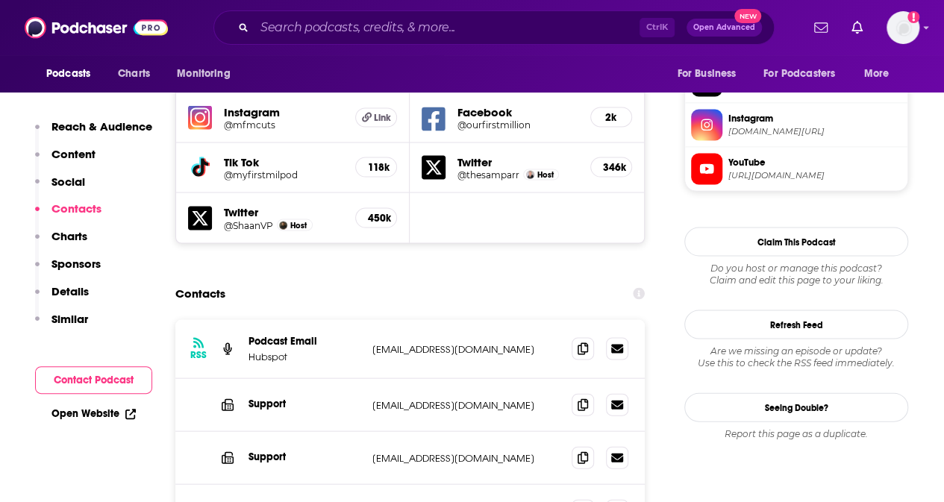
scroll to position [1459, 0]
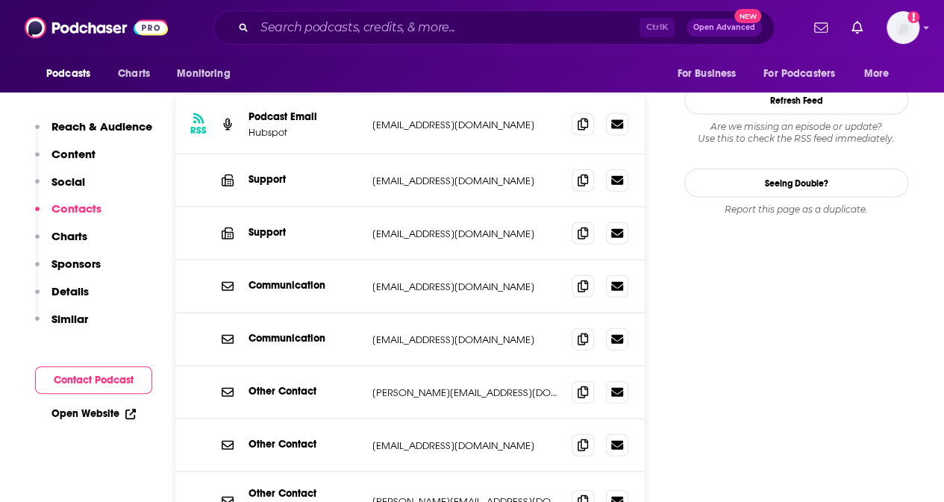
scroll to position [1682, 0]
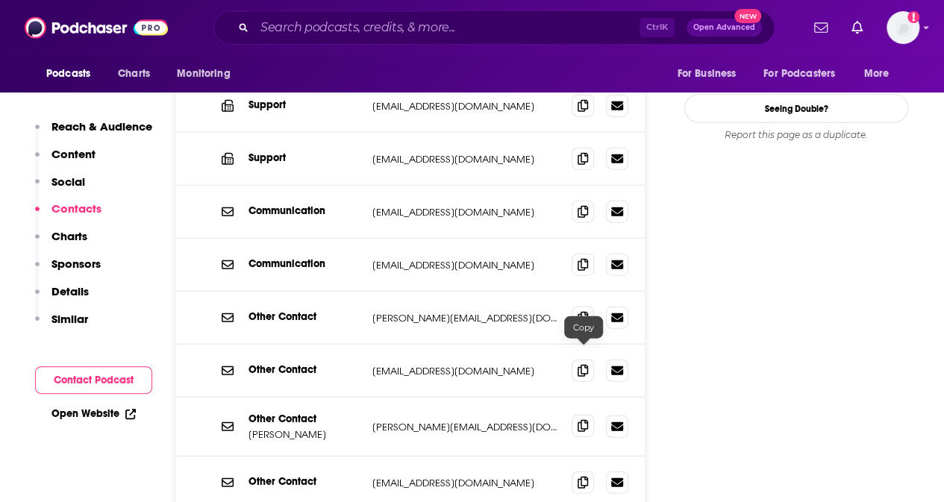
click at [581, 420] on icon at bounding box center [582, 426] width 10 height 12
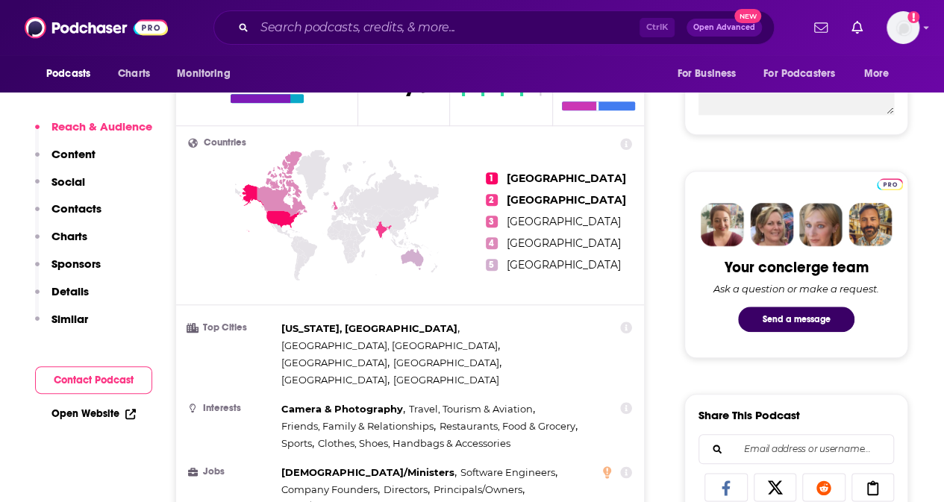
scroll to position [970, 0]
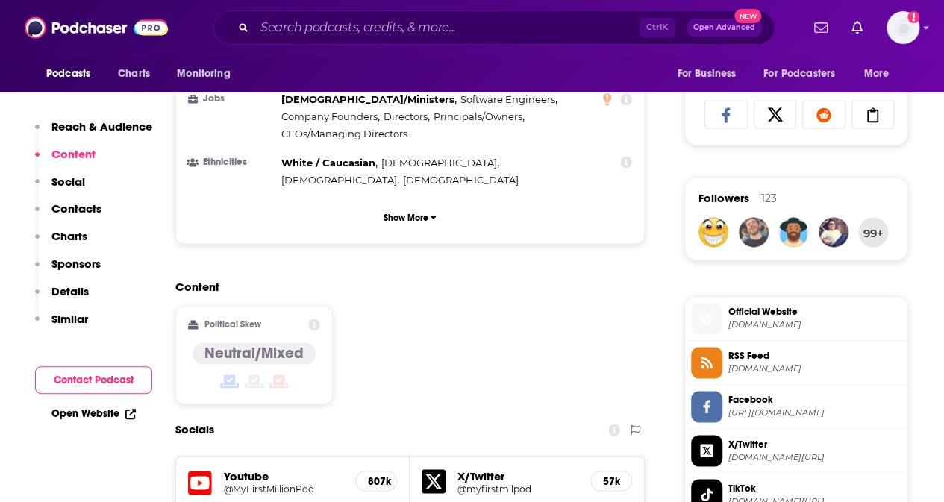
click at [248, 465] on h5 "@MyFirstMillionPod" at bounding box center [283, 488] width 119 height 11
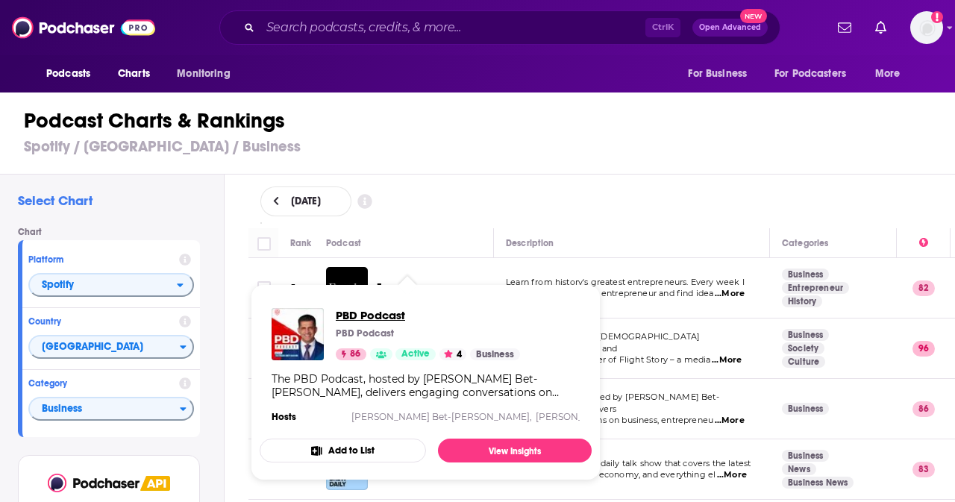
click at [355, 319] on span "PBD Podcast" at bounding box center [428, 315] width 184 height 14
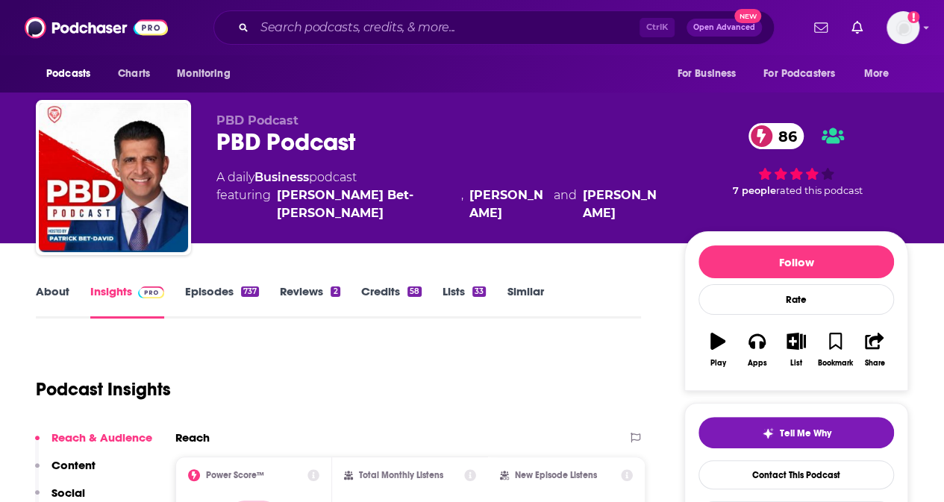
scroll to position [298, 0]
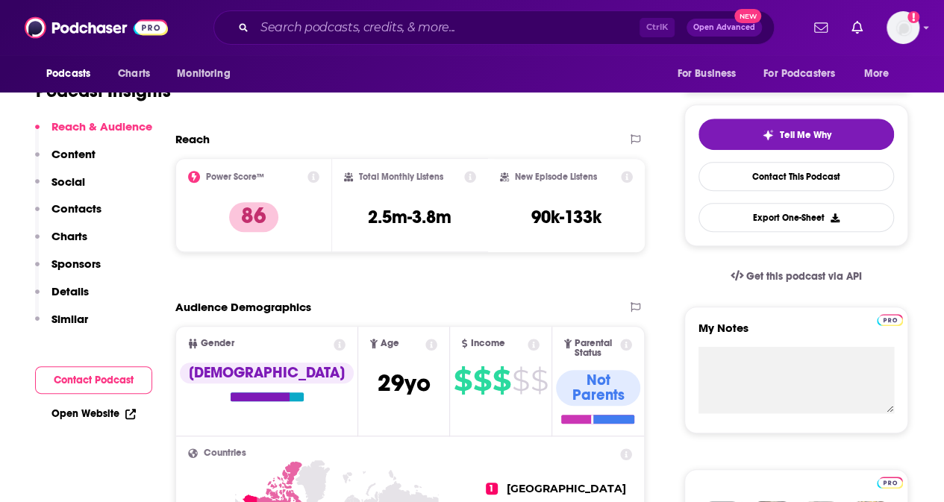
click at [78, 204] on p "Contacts" at bounding box center [76, 208] width 50 height 14
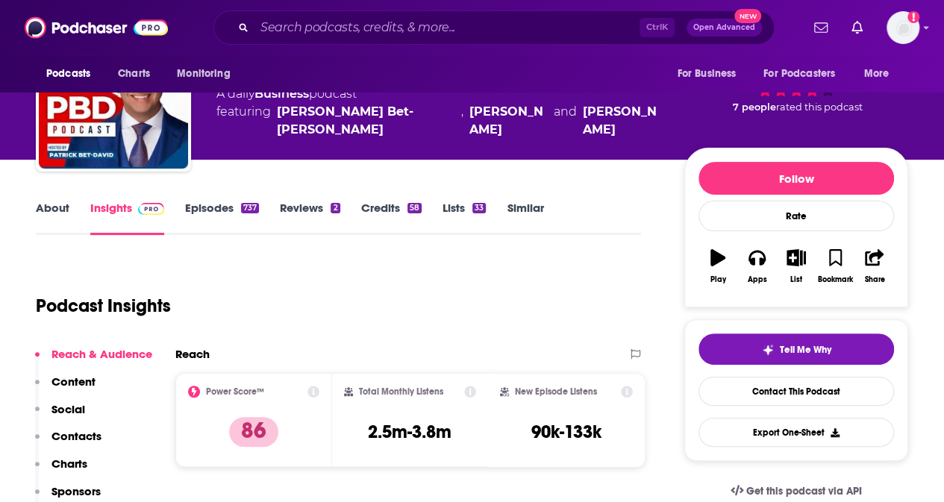
scroll to position [4, 0]
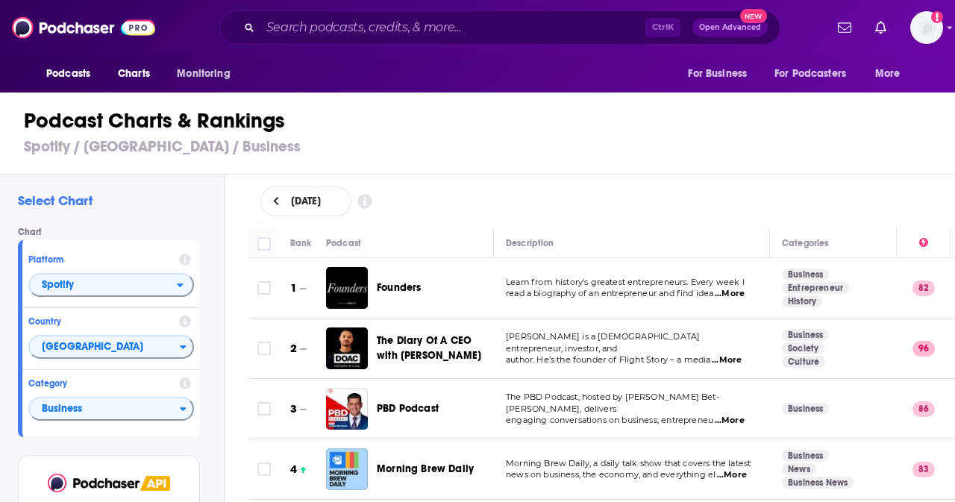
click at [412, 405] on div "Podcasts Charts Monitoring Ctrl K Open Advanced New For Business For Podcasters…" at bounding box center [477, 251] width 955 height 502
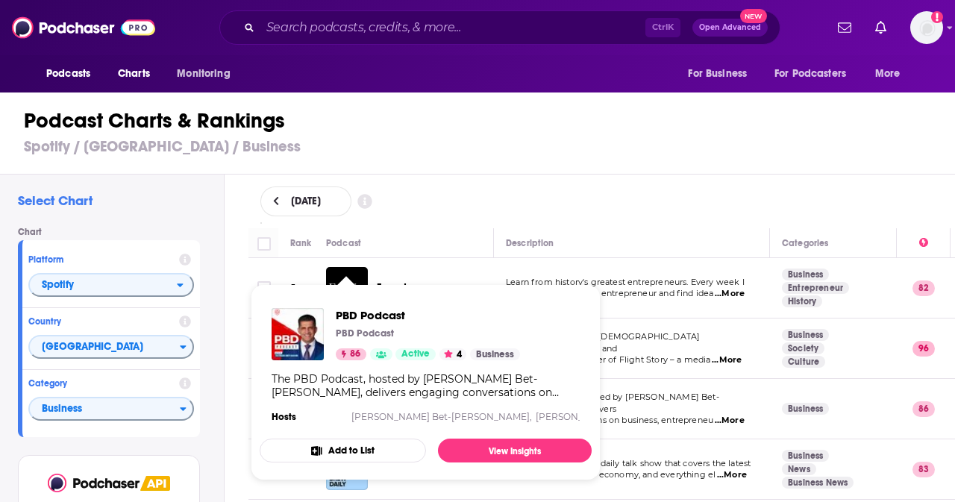
drag, startPoint x: 412, startPoint y: 405, endPoint x: 331, endPoint y: 420, distance: 81.9
click at [334, 413] on section "Hosts [PERSON_NAME] Bet-[PERSON_NAME], [PERSON_NAME], [PERSON_NAME]" at bounding box center [426, 417] width 308 height 12
click at [367, 311] on span "PBD Podcast" at bounding box center [428, 315] width 184 height 14
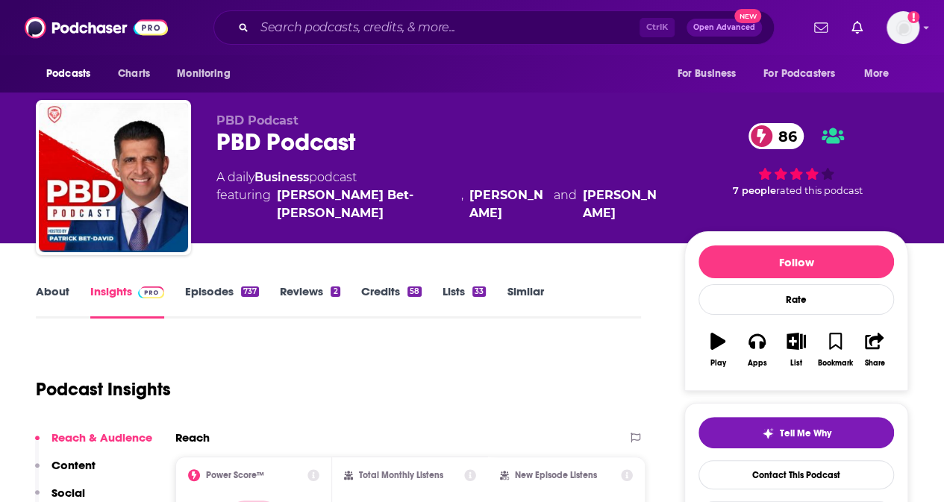
scroll to position [298, 0]
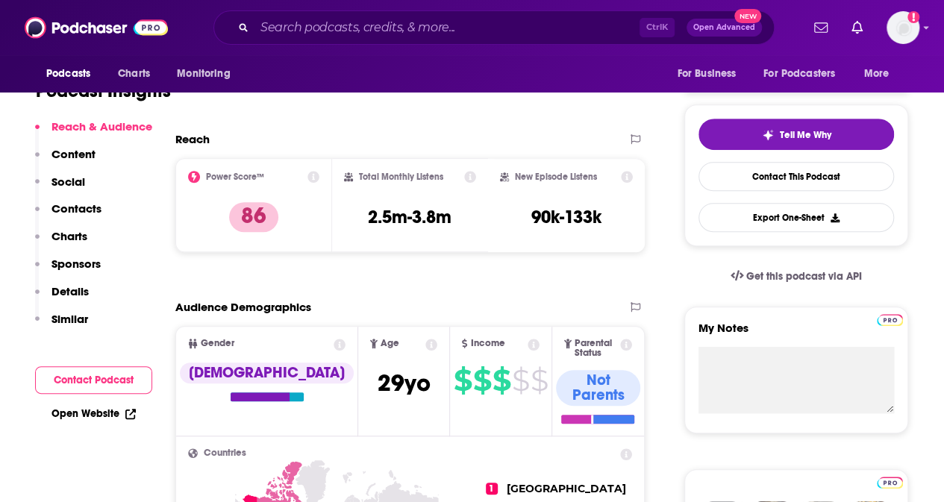
click at [87, 213] on p "Contacts" at bounding box center [76, 208] width 50 height 14
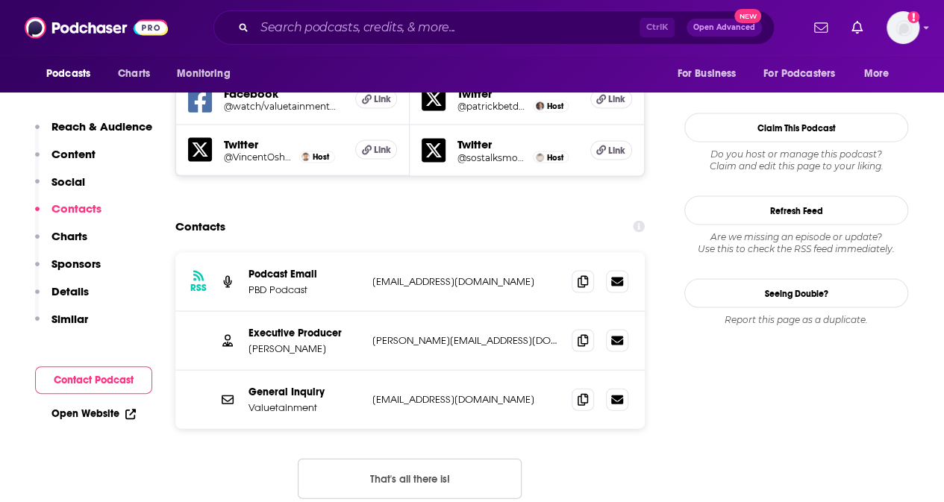
scroll to position [1187, 0]
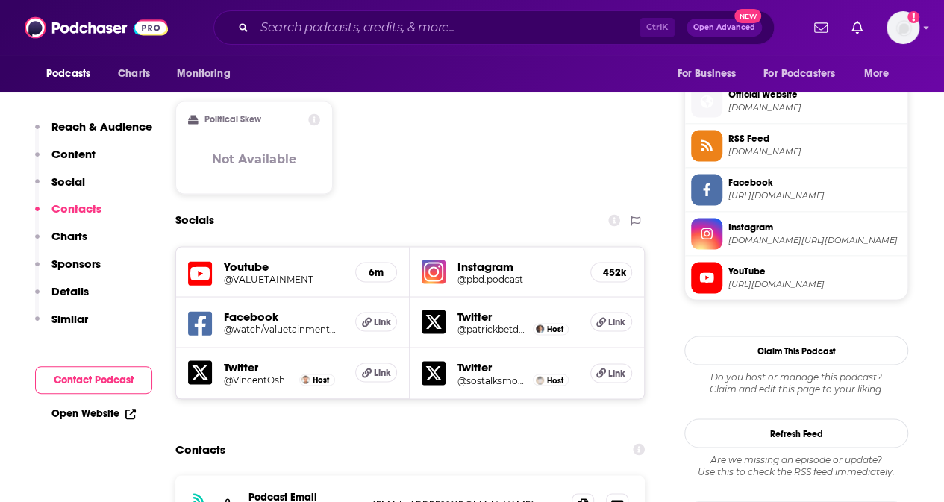
click at [249, 273] on h5 "@VALUETAINMENT" at bounding box center [283, 278] width 119 height 11
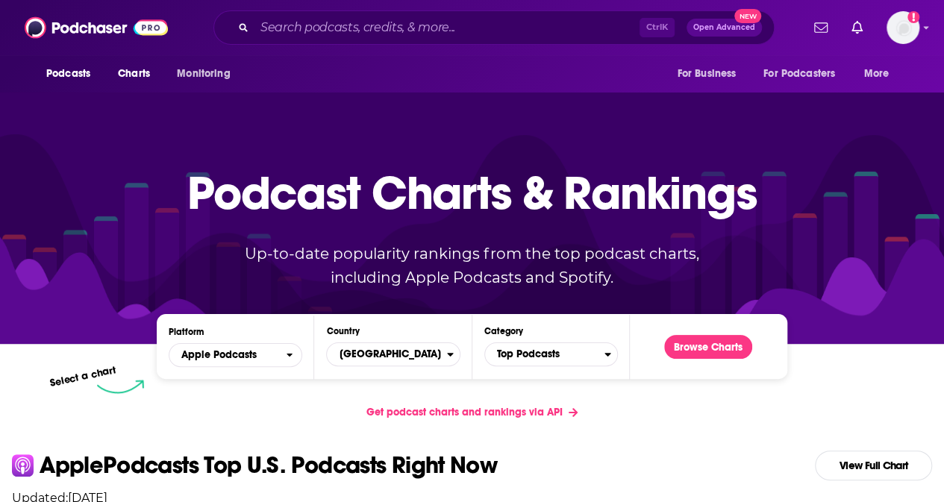
scroll to position [298, 0]
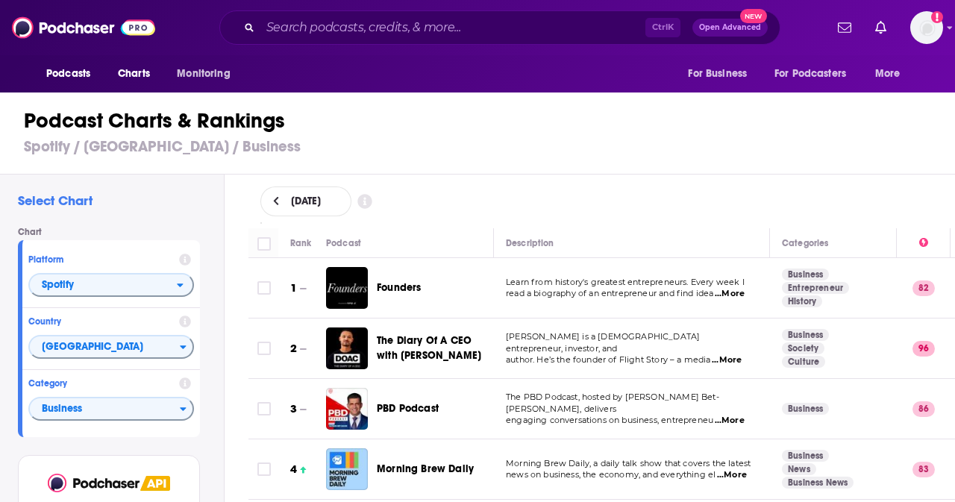
click at [400, 465] on span "Morning Brew Daily" at bounding box center [425, 469] width 97 height 13
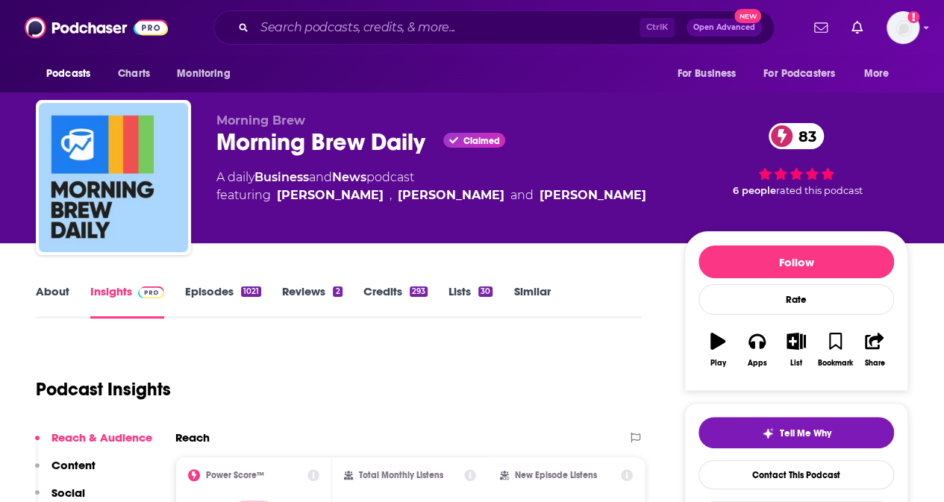
click at [214, 295] on link "Episodes 1021" at bounding box center [223, 301] width 76 height 34
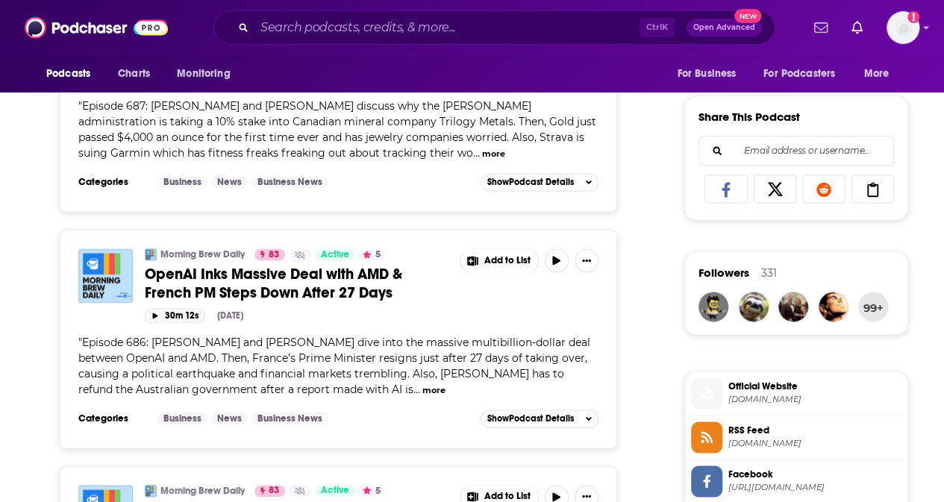
scroll to position [1194, 0]
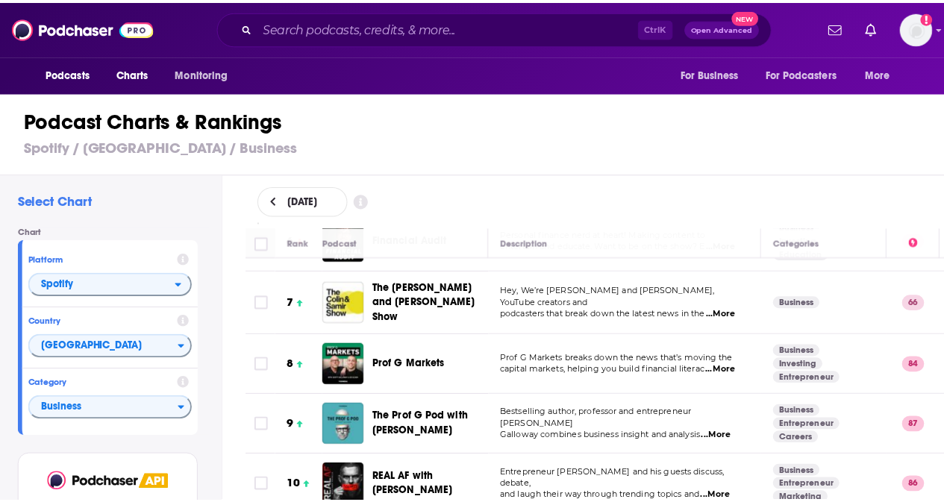
scroll to position [373, 0]
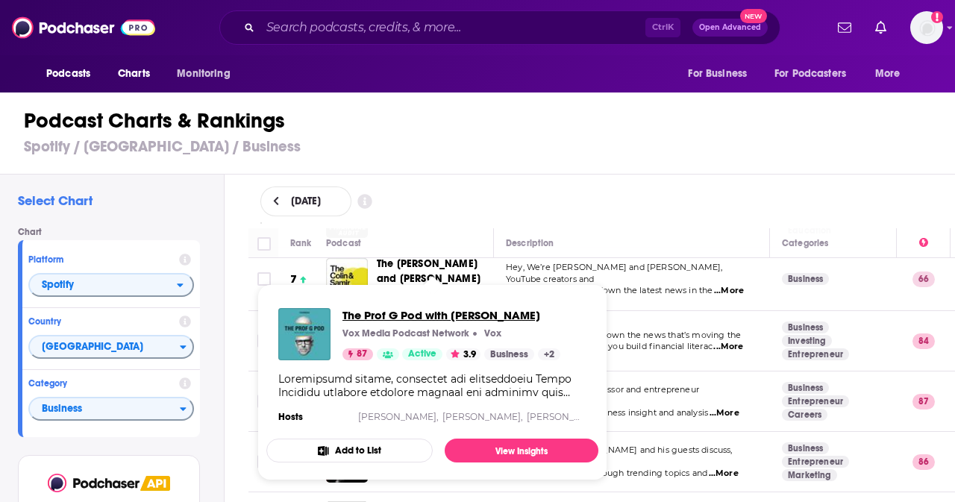
click at [398, 313] on span "The Prof G Pod with [PERSON_NAME]" at bounding box center [451, 315] width 218 height 14
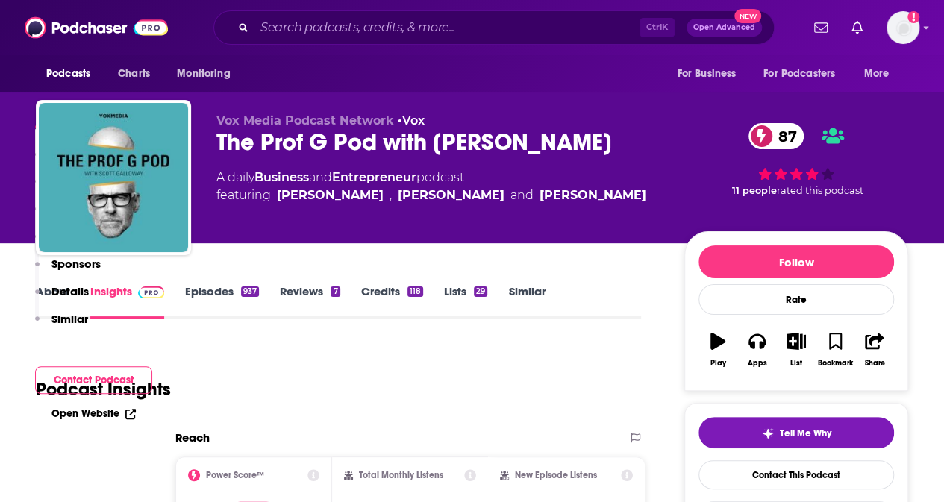
scroll to position [298, 0]
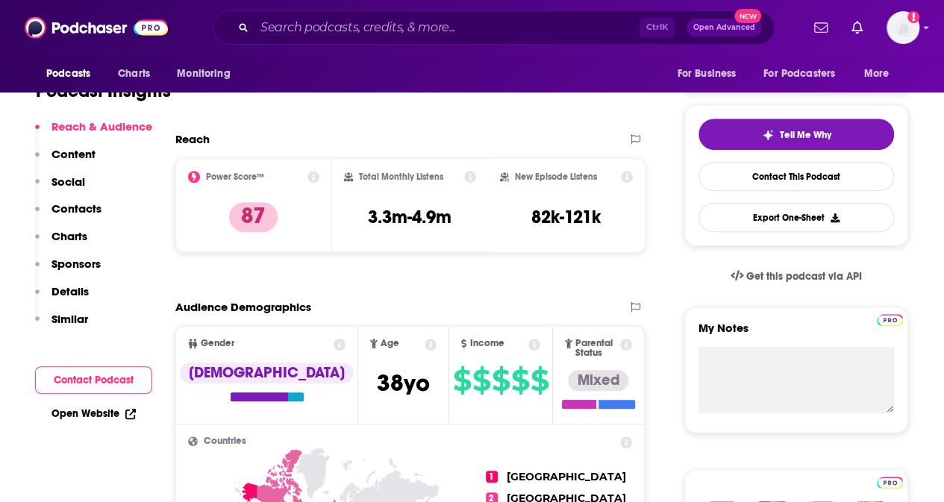
click at [97, 206] on p "Contacts" at bounding box center [76, 208] width 50 height 14
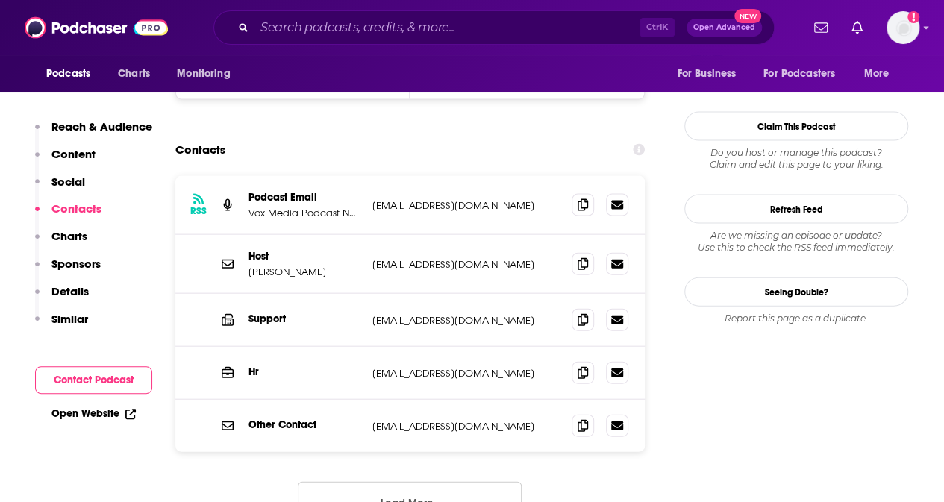
scroll to position [1549, 0]
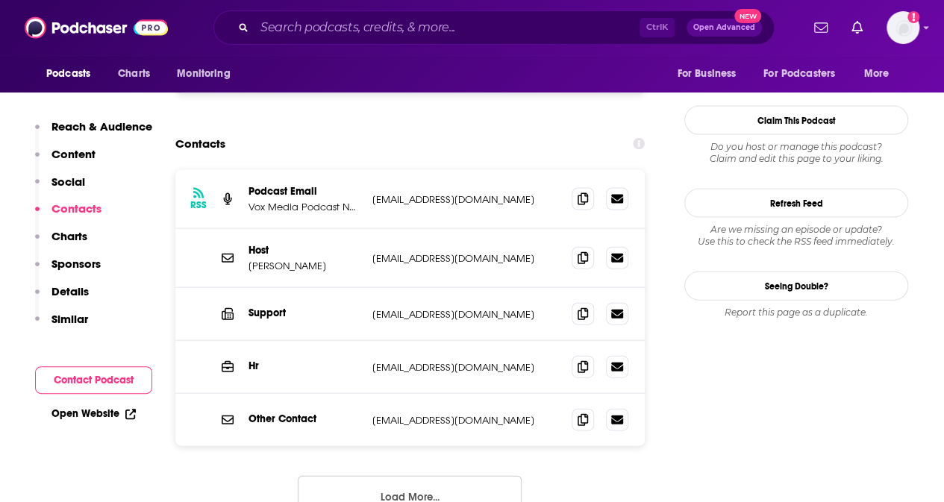
click at [433, 465] on button "Load More..." at bounding box center [410, 496] width 224 height 40
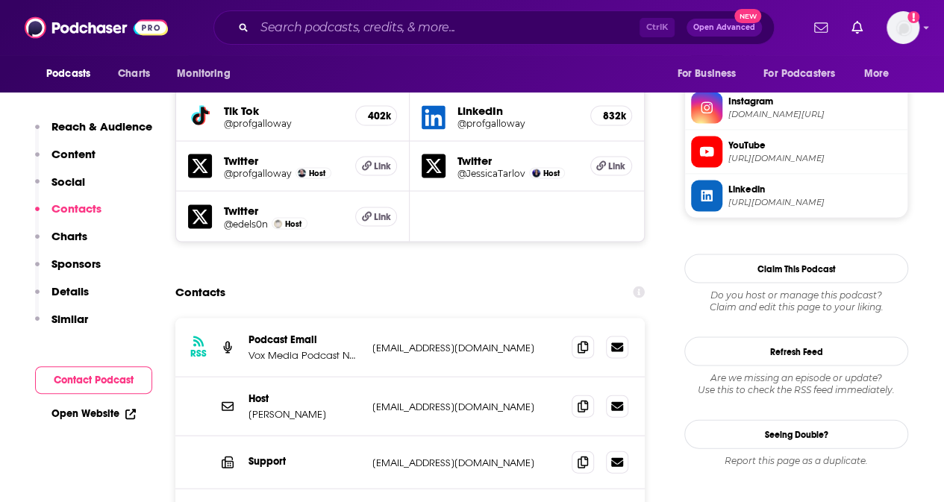
scroll to position [1400, 0]
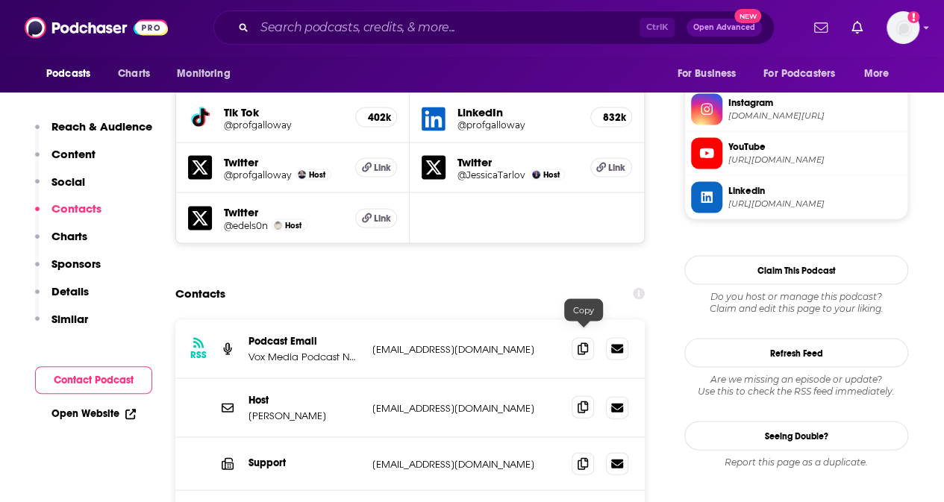
click at [584, 401] on icon at bounding box center [582, 407] width 10 height 12
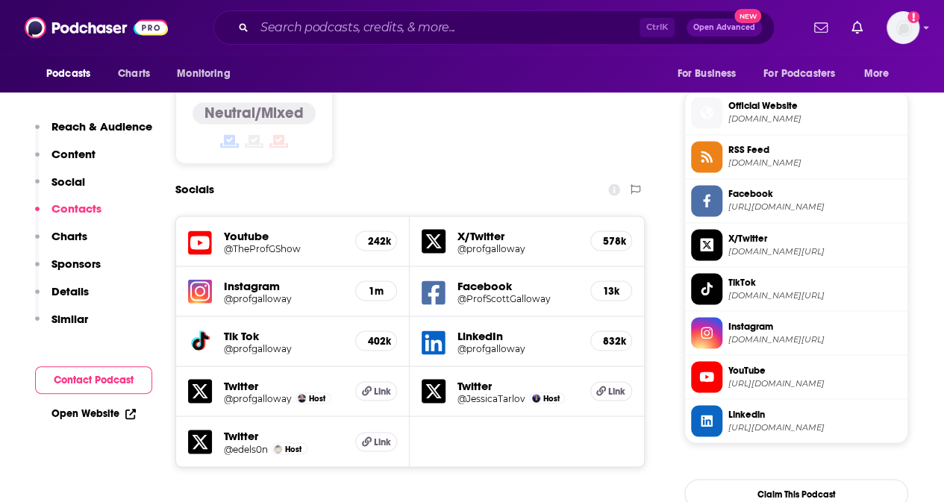
click at [249, 228] on h5 "Youtube" at bounding box center [283, 235] width 119 height 14
click at [242, 242] on h5 "@TheProfGShow" at bounding box center [283, 247] width 119 height 11
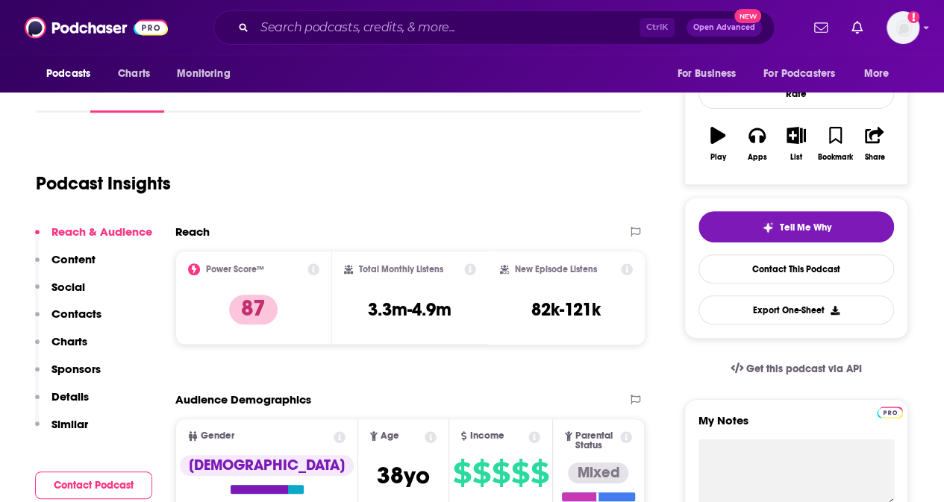
scroll to position [57, 0]
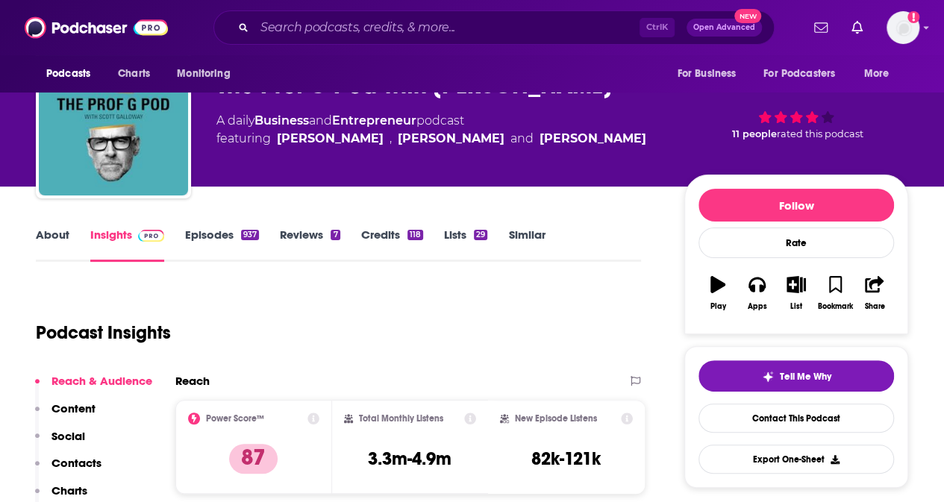
click at [213, 231] on link "Episodes 937" at bounding box center [222, 245] width 74 height 34
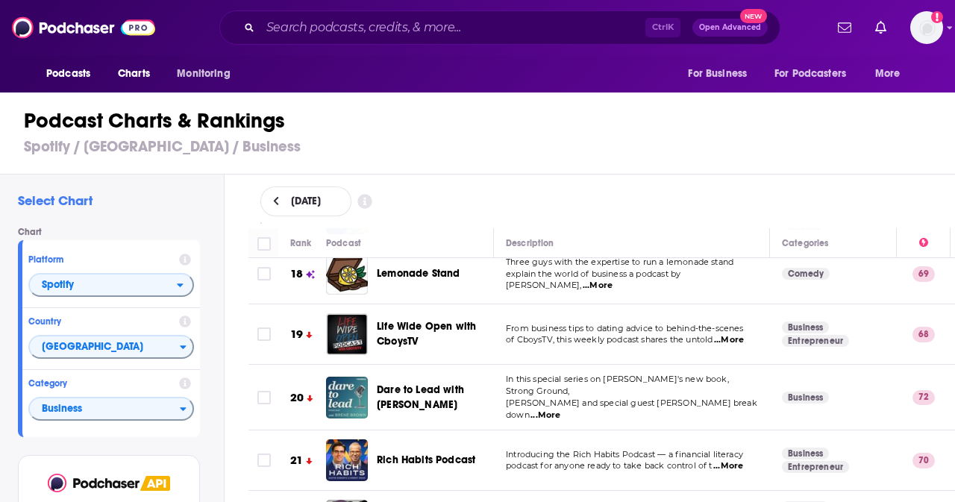
scroll to position [671, 0]
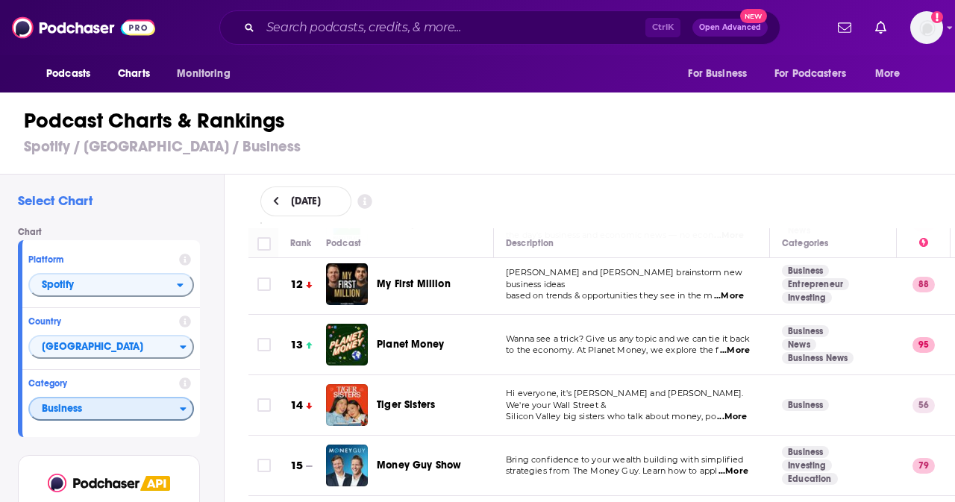
click at [185, 408] on icon "Categories" at bounding box center [184, 410] width 6 height 4
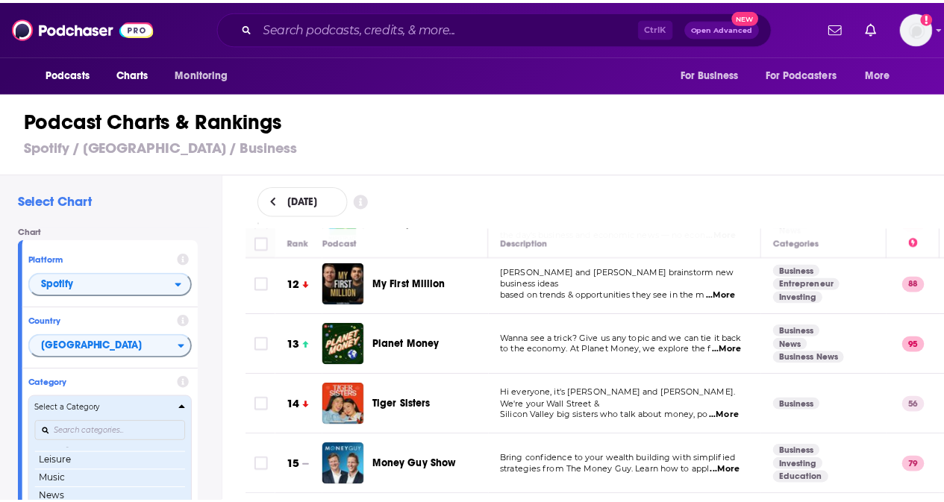
scroll to position [149, 0]
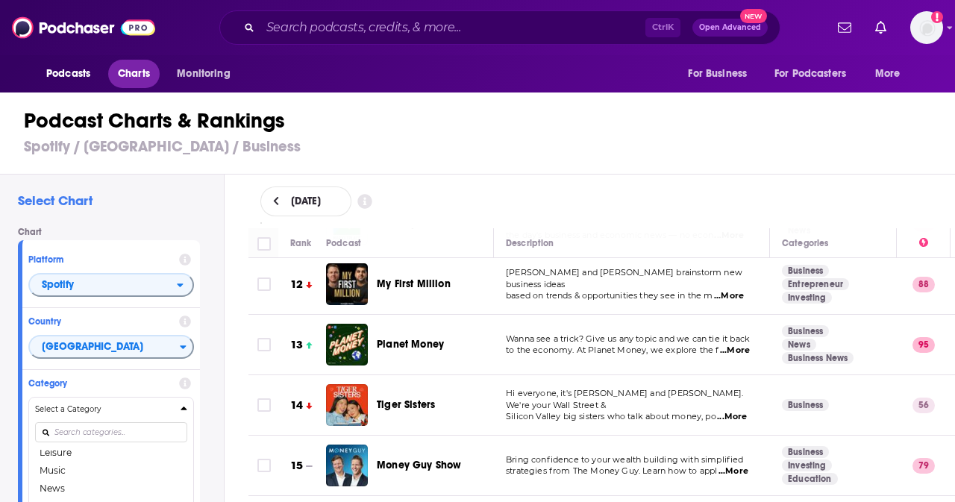
click at [137, 68] on span "Charts" at bounding box center [134, 73] width 32 height 21
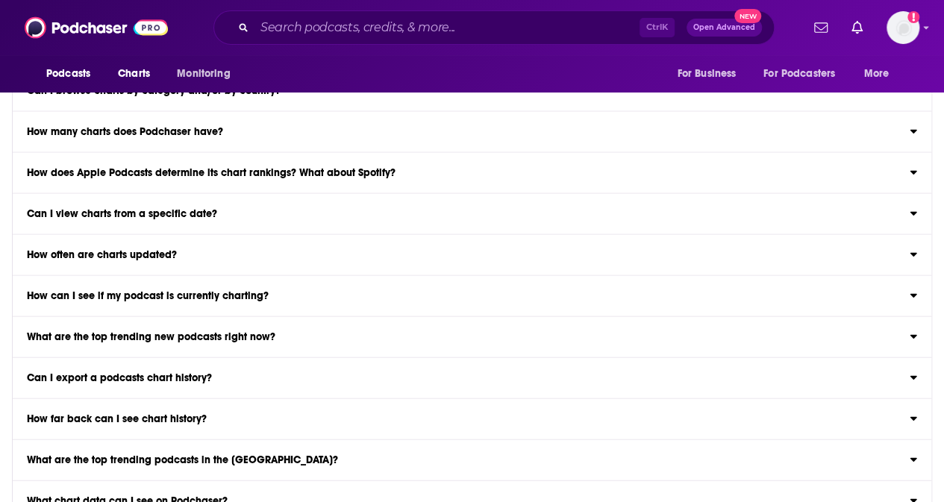
scroll to position [1791, 0]
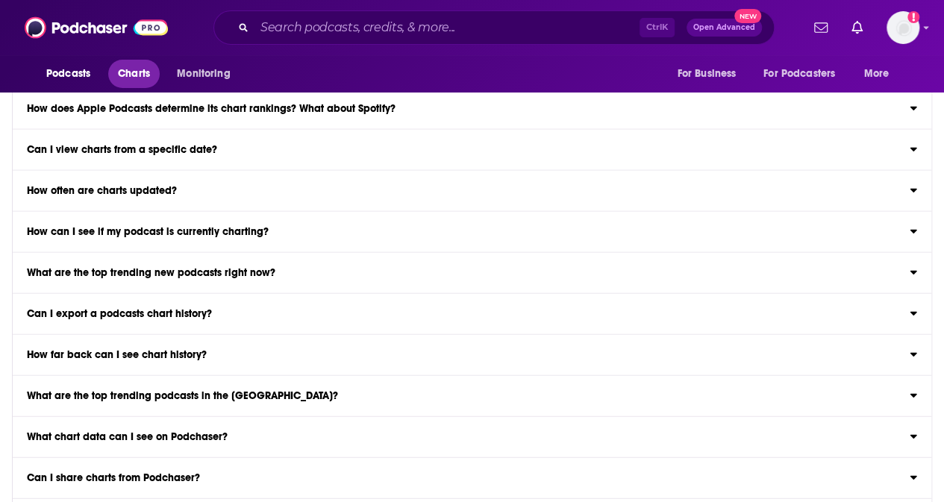
click at [140, 71] on span "Charts" at bounding box center [134, 73] width 32 height 21
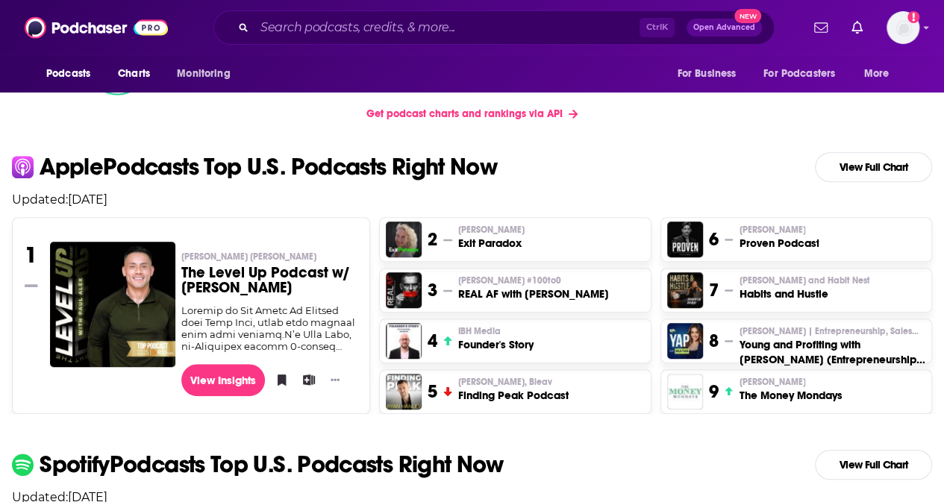
scroll to position [0, 0]
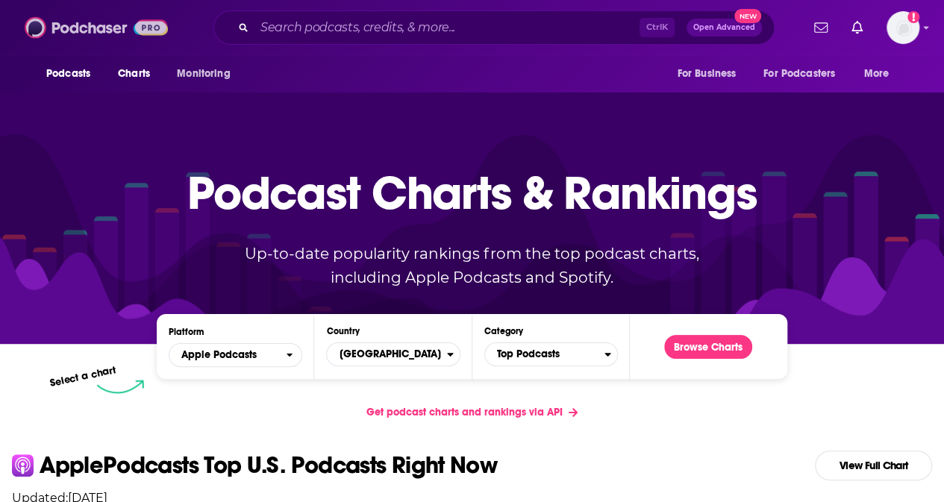
click at [98, 26] on img at bounding box center [96, 27] width 143 height 28
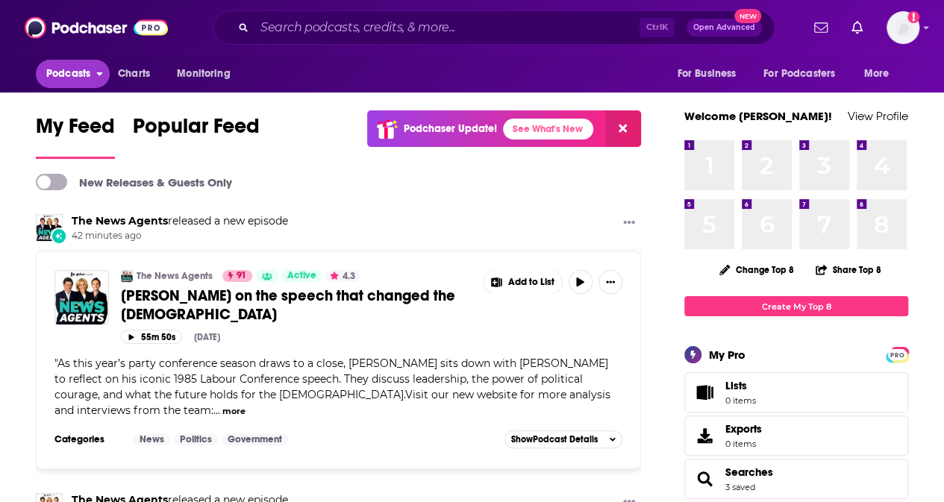
click at [70, 76] on span "Podcasts" at bounding box center [68, 73] width 44 height 21
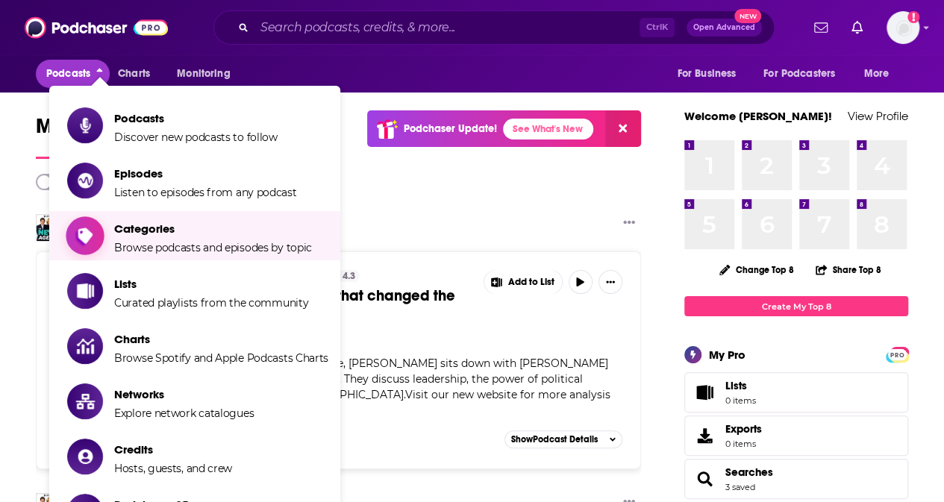
click at [146, 237] on span "Categories Browse podcasts and episodes by topic" at bounding box center [213, 235] width 198 height 37
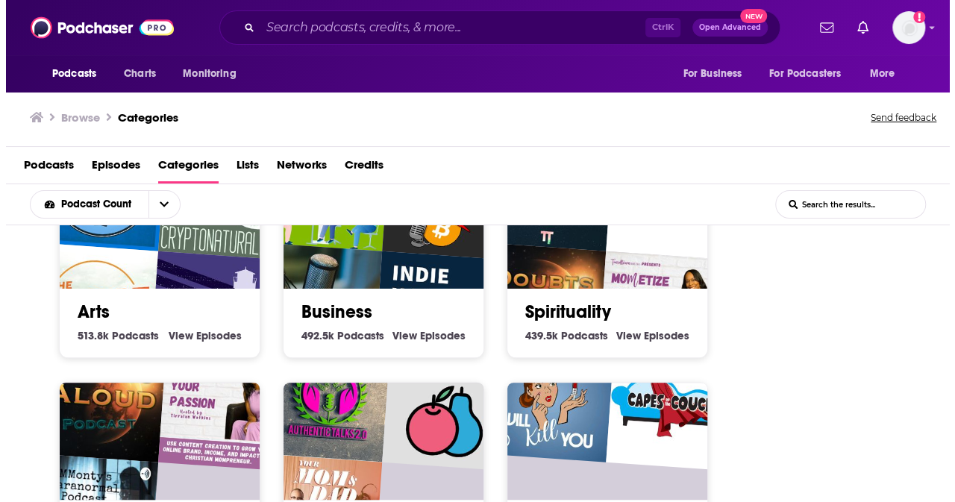
scroll to position [298, 0]
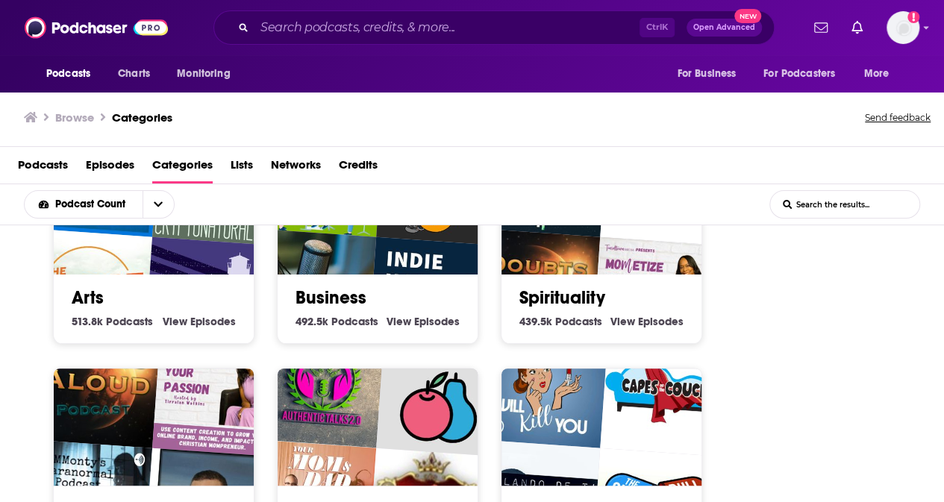
click at [319, 245] on img "Podgeek" at bounding box center [312, 292] width 128 height 128
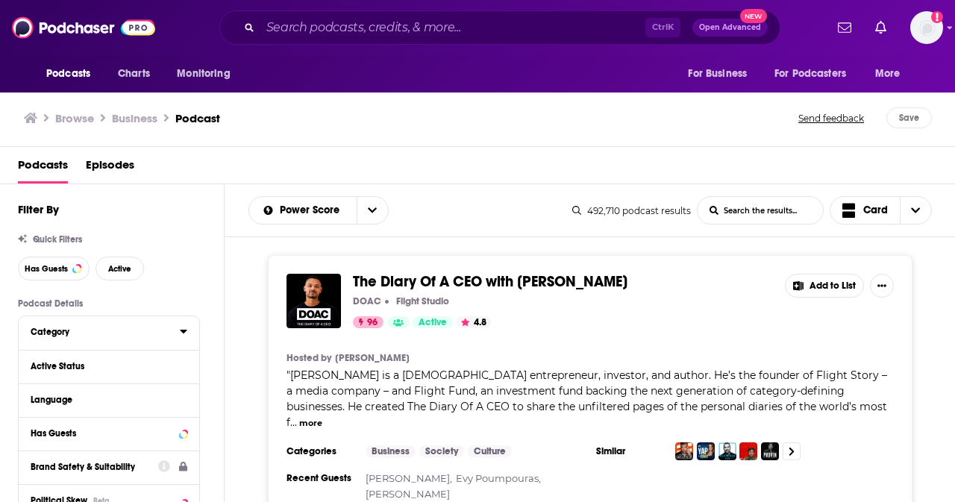
click at [177, 328] on button "Category" at bounding box center [105, 331] width 149 height 19
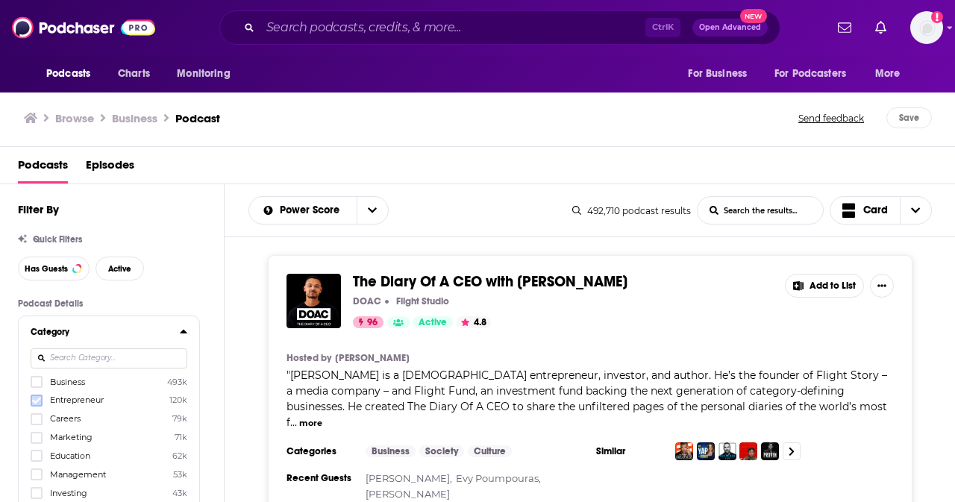
click at [40, 402] on label at bounding box center [37, 401] width 12 height 12
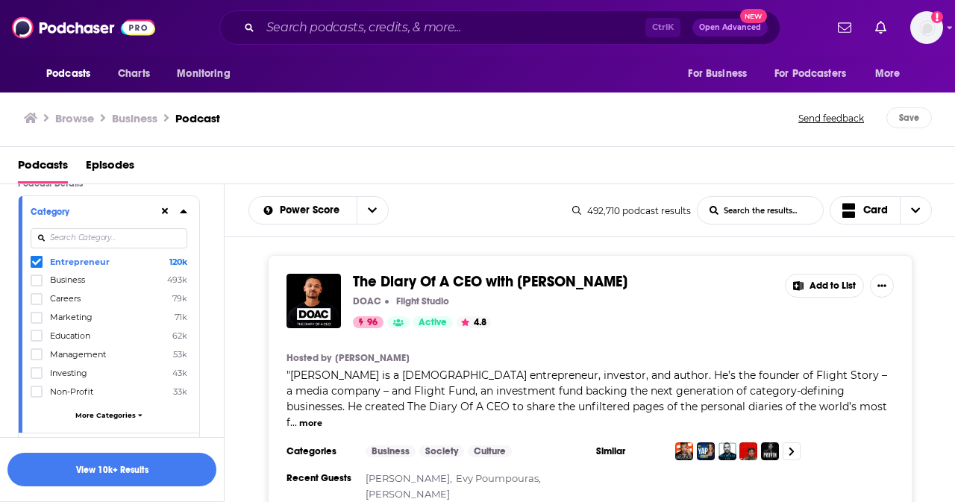
scroll to position [149, 0]
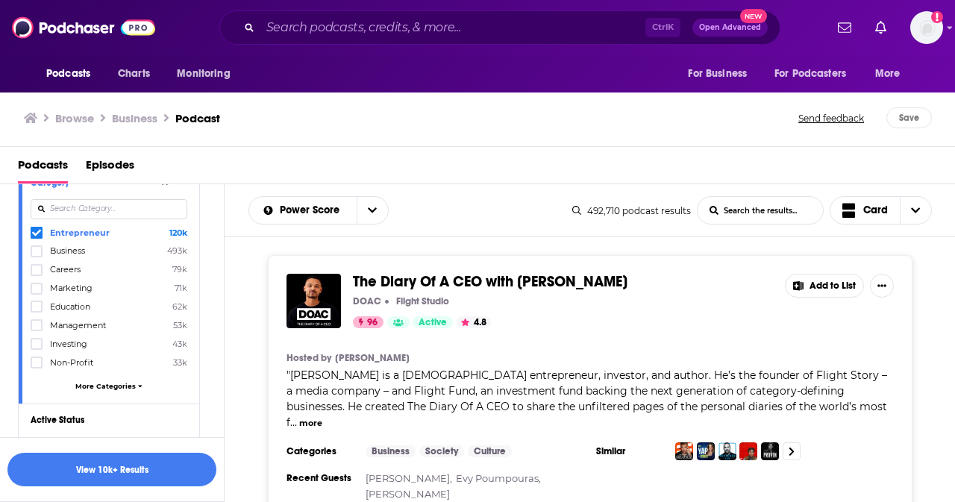
click at [255, 366] on div "The Diary Of A CEO with [PERSON_NAME] DOAC Flight Studio 96 Active 4.8 Add to L…" at bounding box center [590, 386] width 731 height 263
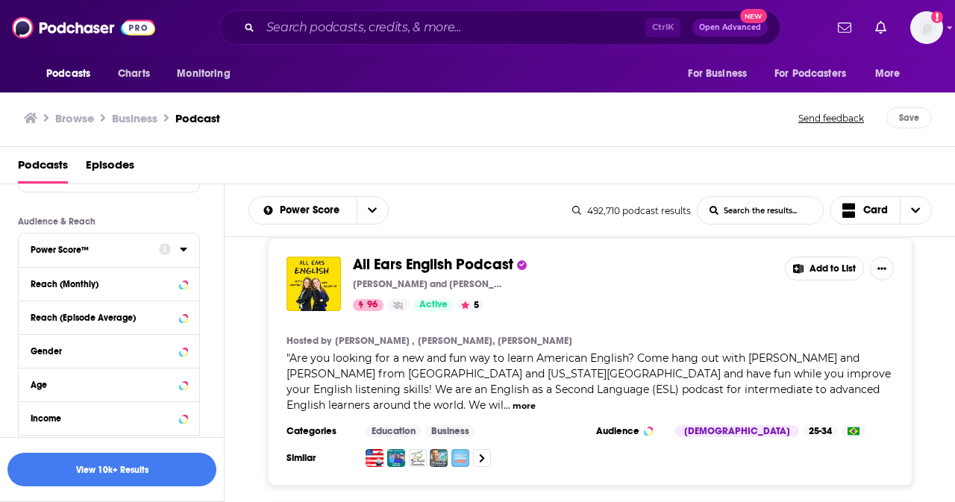
scroll to position [339, 0]
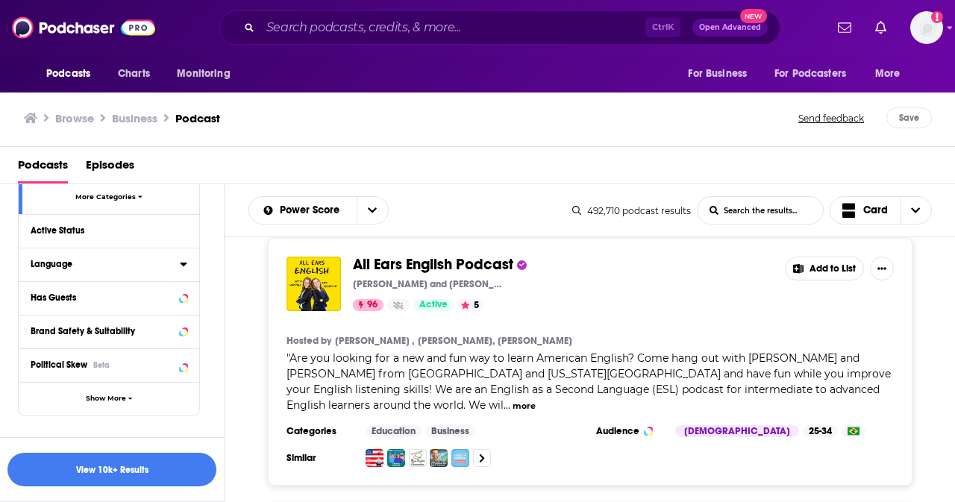
click at [184, 258] on icon at bounding box center [183, 264] width 7 height 12
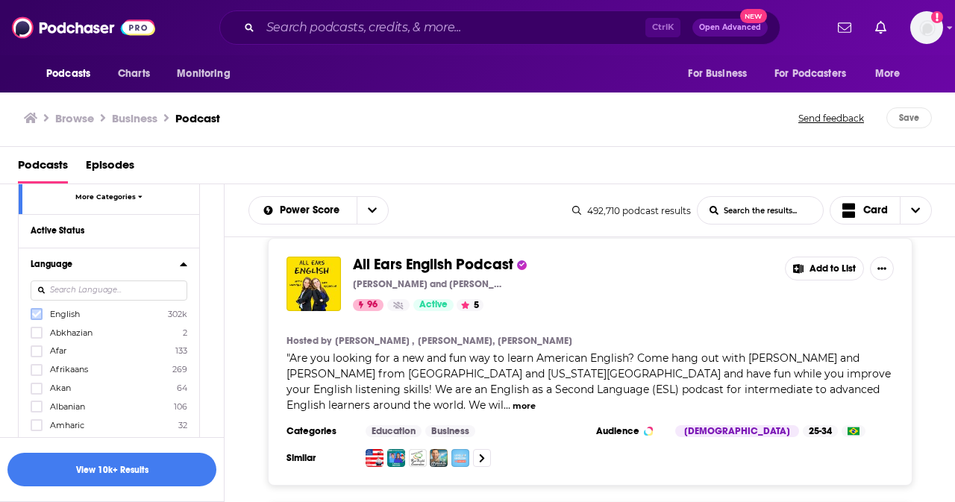
click at [40, 311] on label at bounding box center [37, 314] width 12 height 12
click at [221, 231] on div "Podcast Details Category Entrepreneur 120k Business 493k Careers 79k Marketing …" at bounding box center [121, 428] width 206 height 937
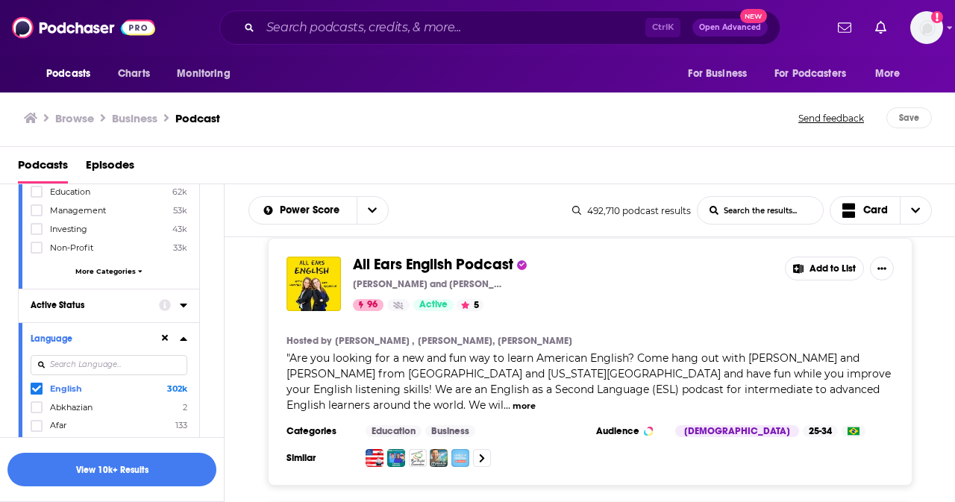
click at [83, 301] on div "Active Status" at bounding box center [90, 305] width 119 height 10
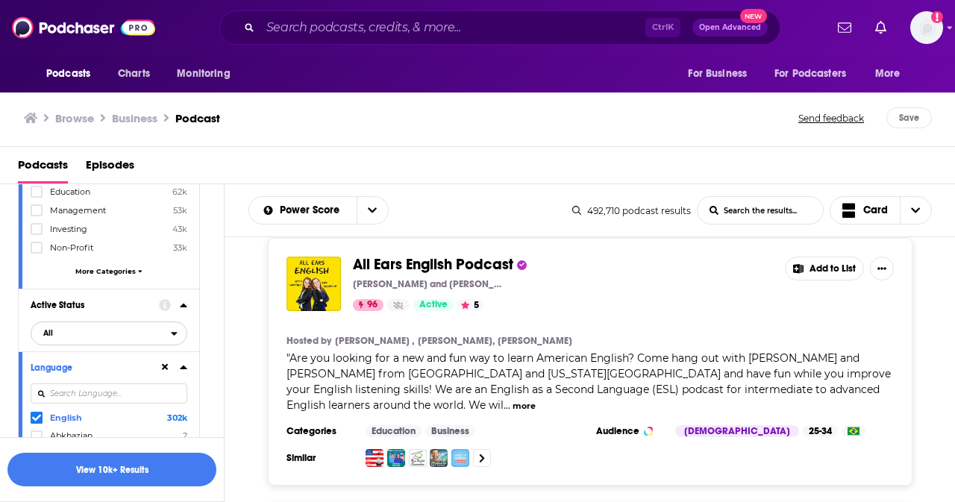
click at [175, 332] on icon "open menu" at bounding box center [175, 334] width 6 height 4
click at [135, 378] on span "65k" at bounding box center [151, 382] width 70 height 8
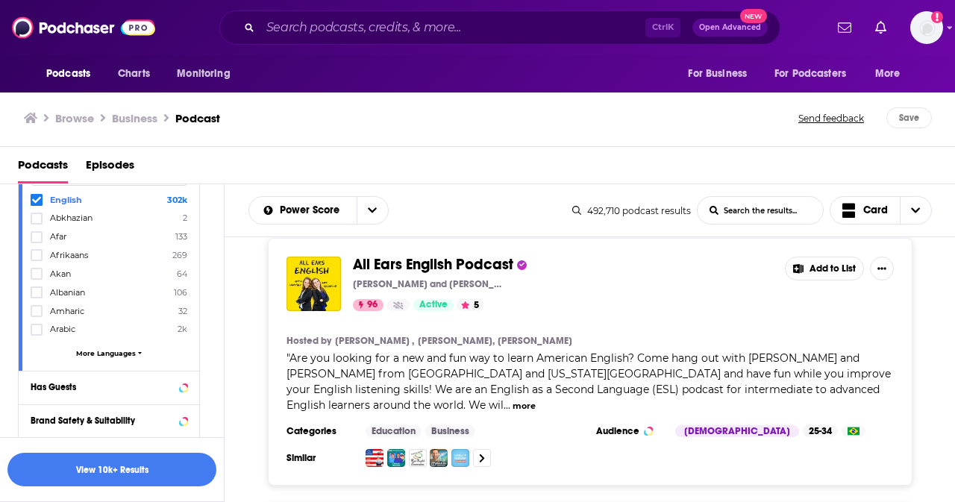
scroll to position [563, 0]
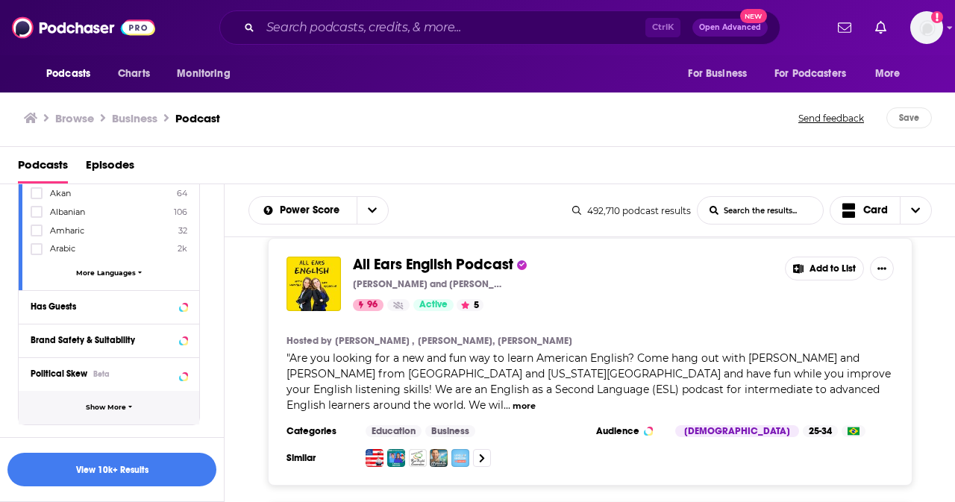
click at [97, 404] on span "Show More" at bounding box center [106, 408] width 40 height 8
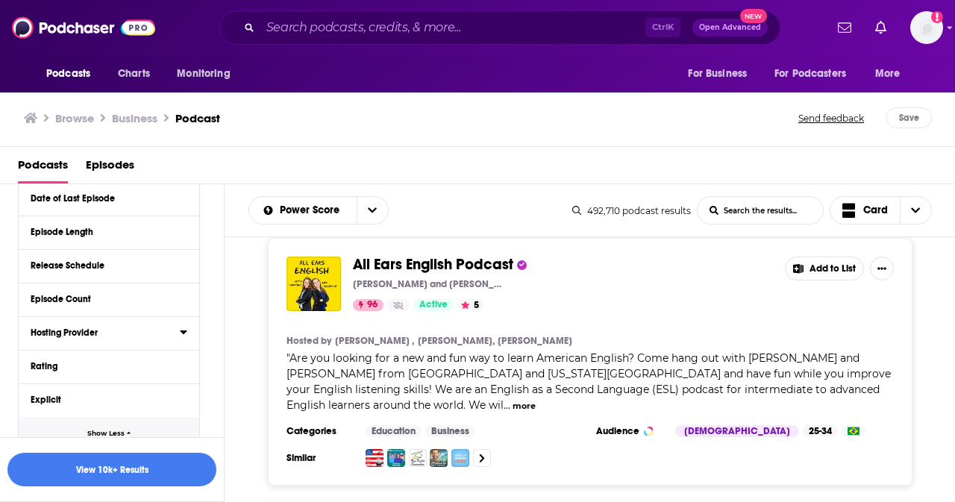
scroll to position [861, 0]
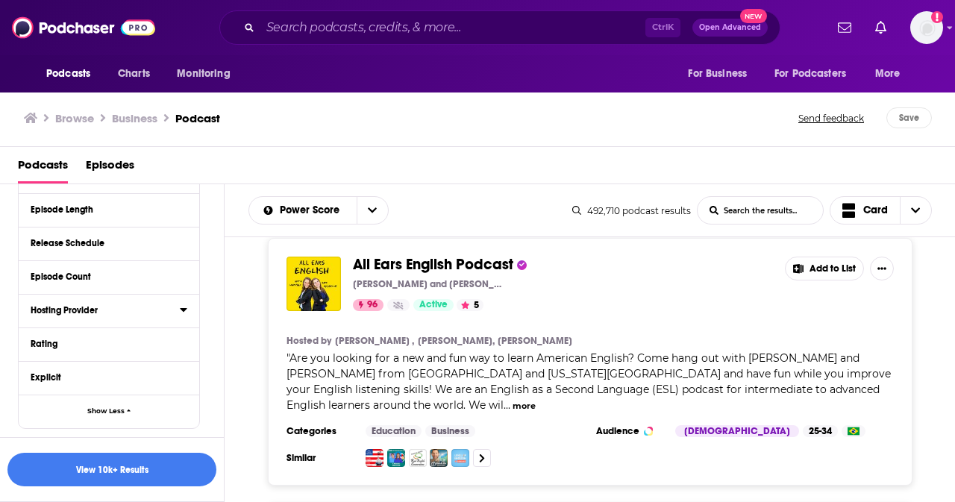
click at [182, 304] on icon at bounding box center [183, 310] width 7 height 12
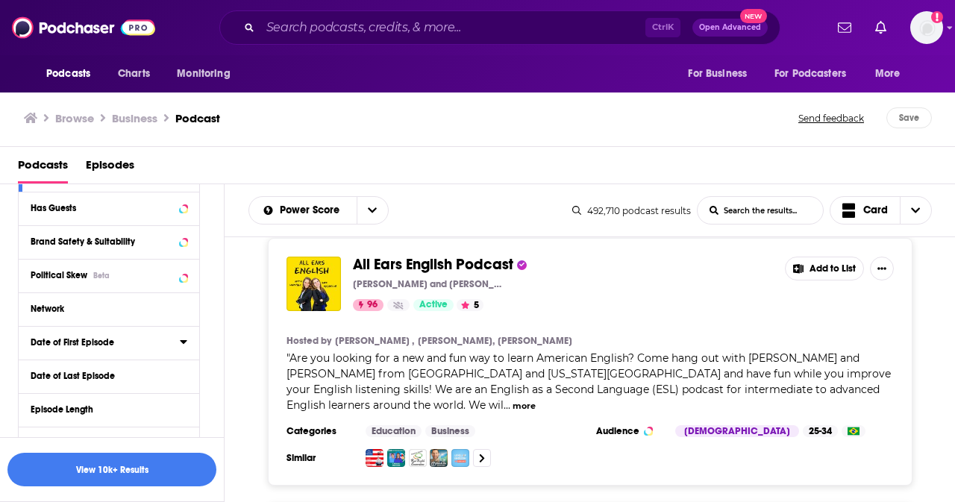
scroll to position [637, 0]
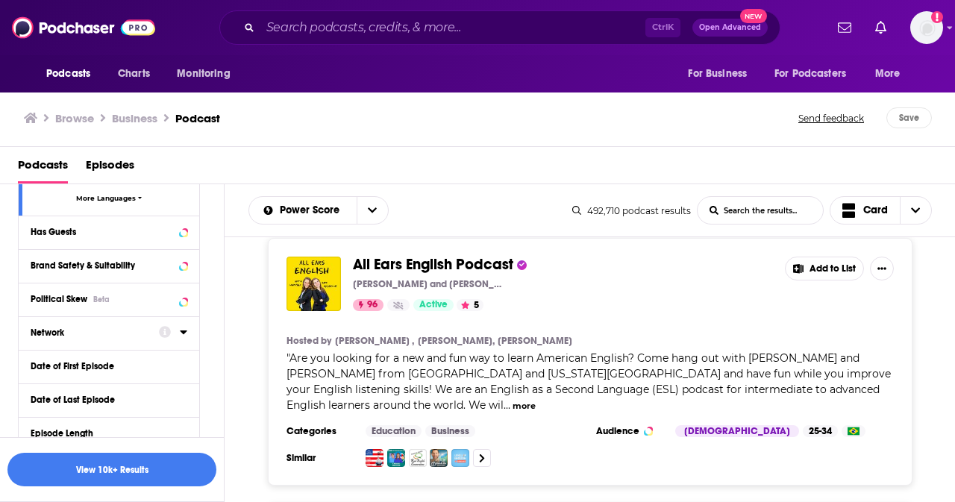
click at [180, 326] on icon at bounding box center [183, 332] width 7 height 12
click at [182, 331] on icon at bounding box center [183, 333] width 7 height 4
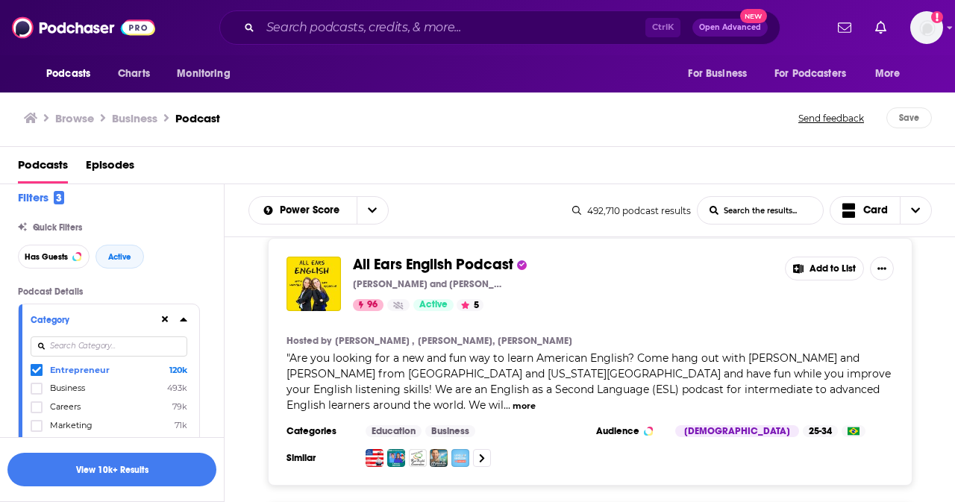
scroll to position [0, 0]
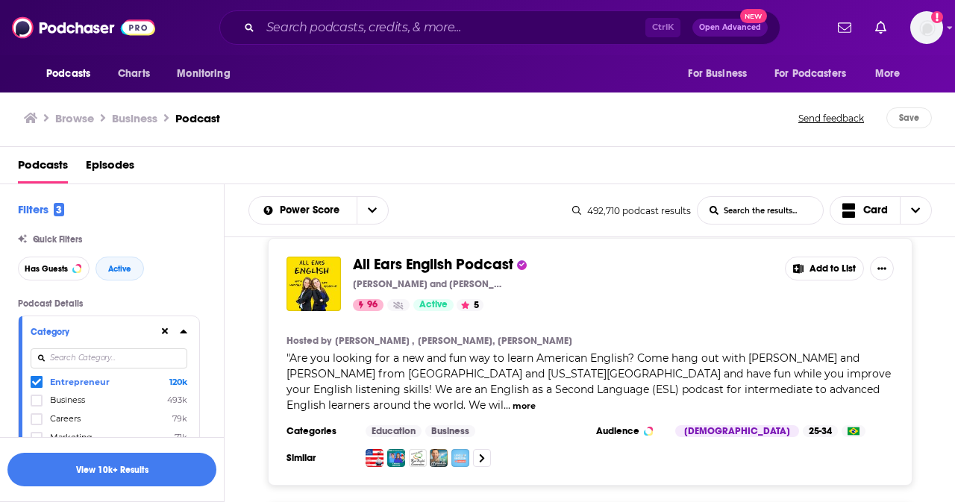
click at [73, 238] on span "Quick Filters" at bounding box center [57, 239] width 49 height 10
click at [130, 465] on button "View 10k+ Results" at bounding box center [111, 470] width 209 height 34
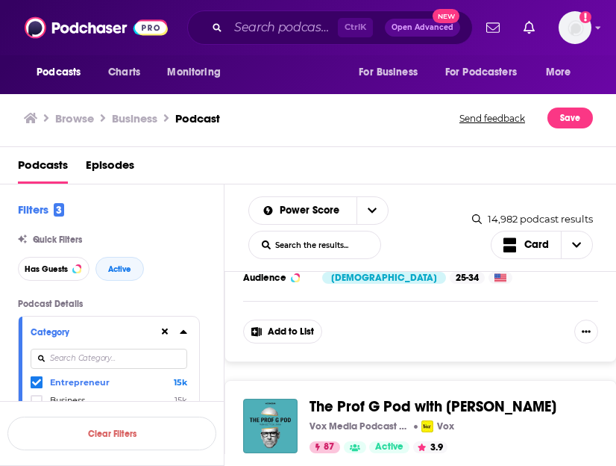
scroll to position [2294, 0]
